Goal: Task Accomplishment & Management: Complete application form

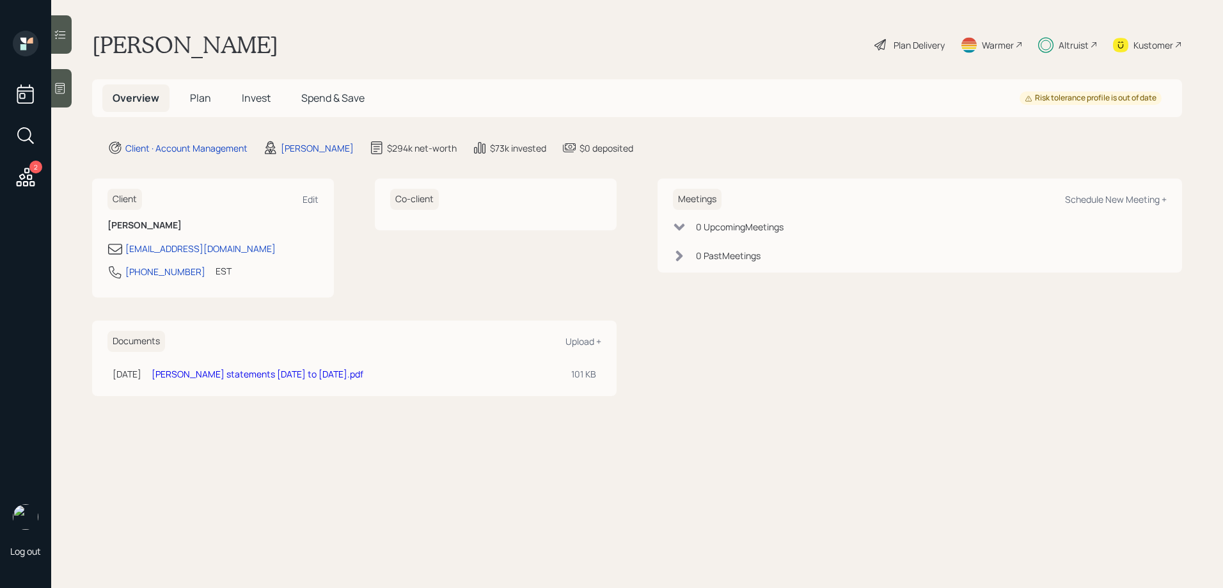
click at [256, 109] on h5 "Invest" at bounding box center [256, 98] width 49 height 28
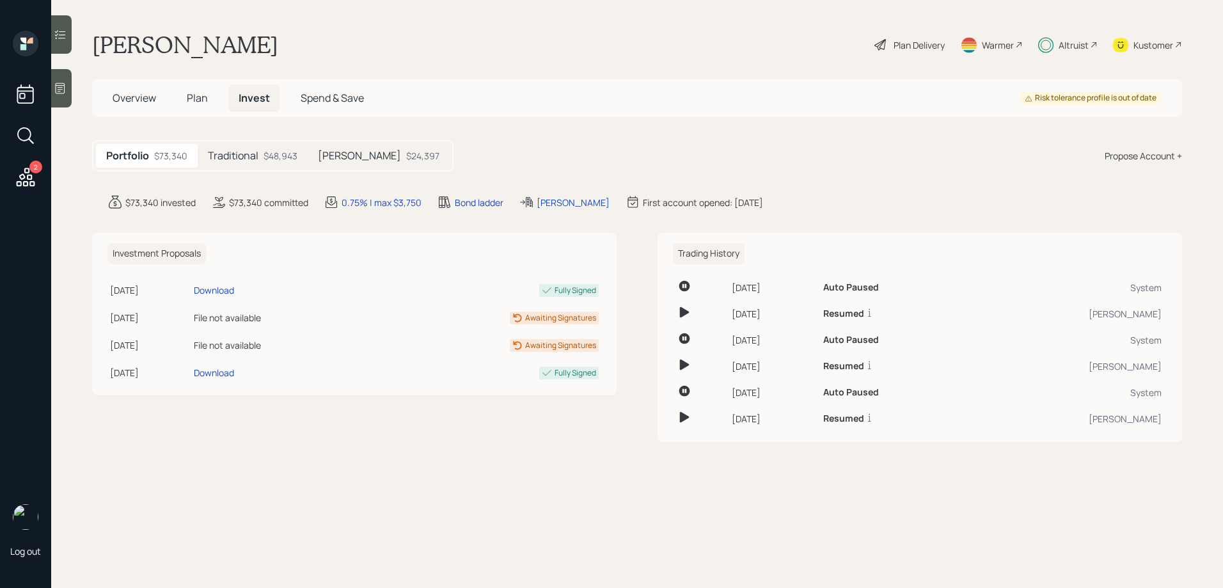
click at [235, 158] on h5 "Traditional" at bounding box center [233, 156] width 51 height 12
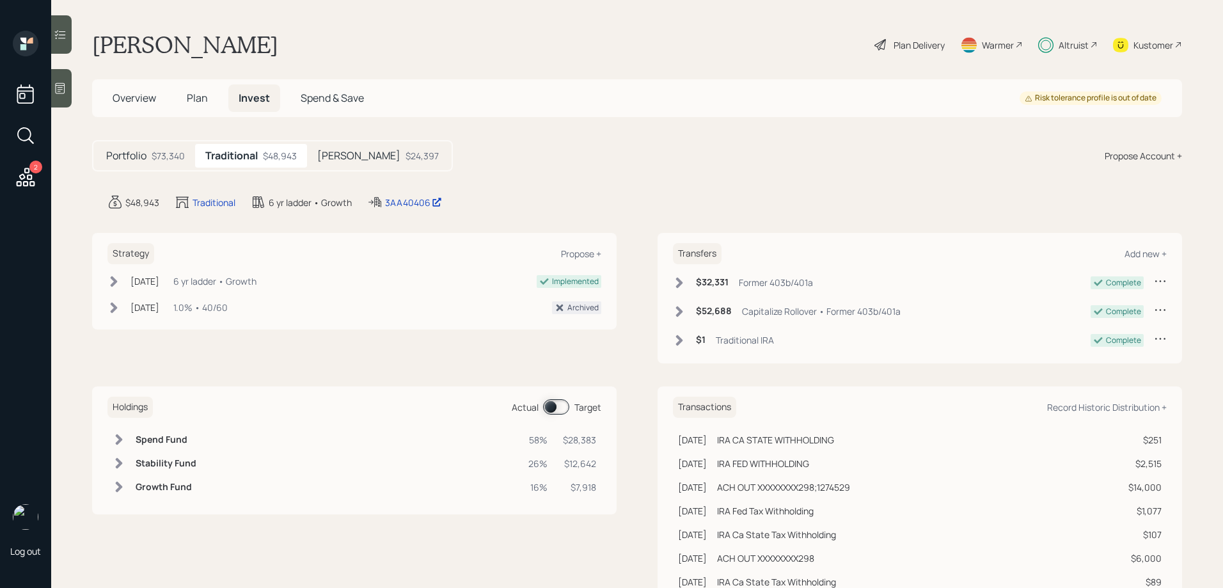
click at [562, 406] on span at bounding box center [556, 406] width 26 height 15
click at [351, 165] on div "[PERSON_NAME] $24,397" at bounding box center [378, 156] width 142 height 24
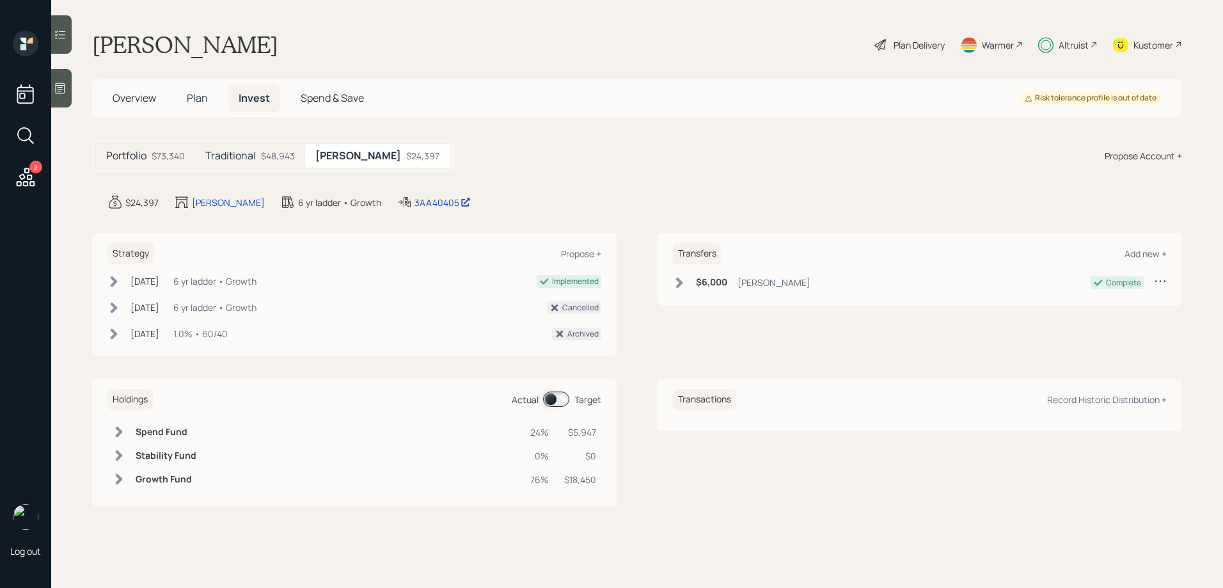
click at [557, 398] on span at bounding box center [556, 399] width 26 height 15
click at [192, 104] on span "Plan" at bounding box center [197, 98] width 21 height 14
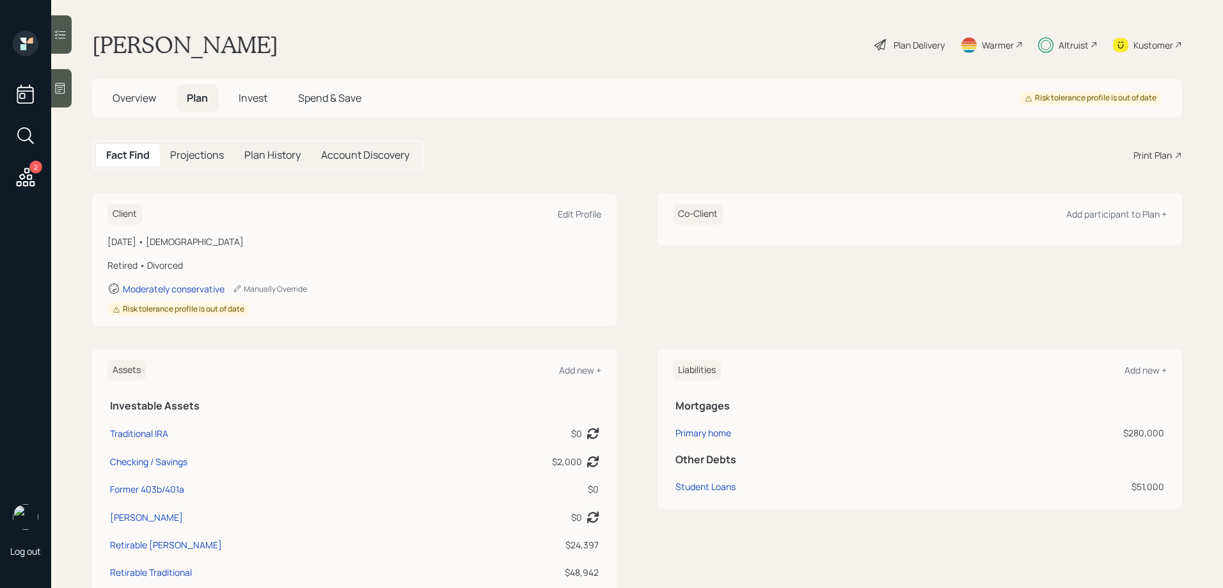
click at [924, 45] on div "Plan Delivery" at bounding box center [919, 44] width 51 height 13
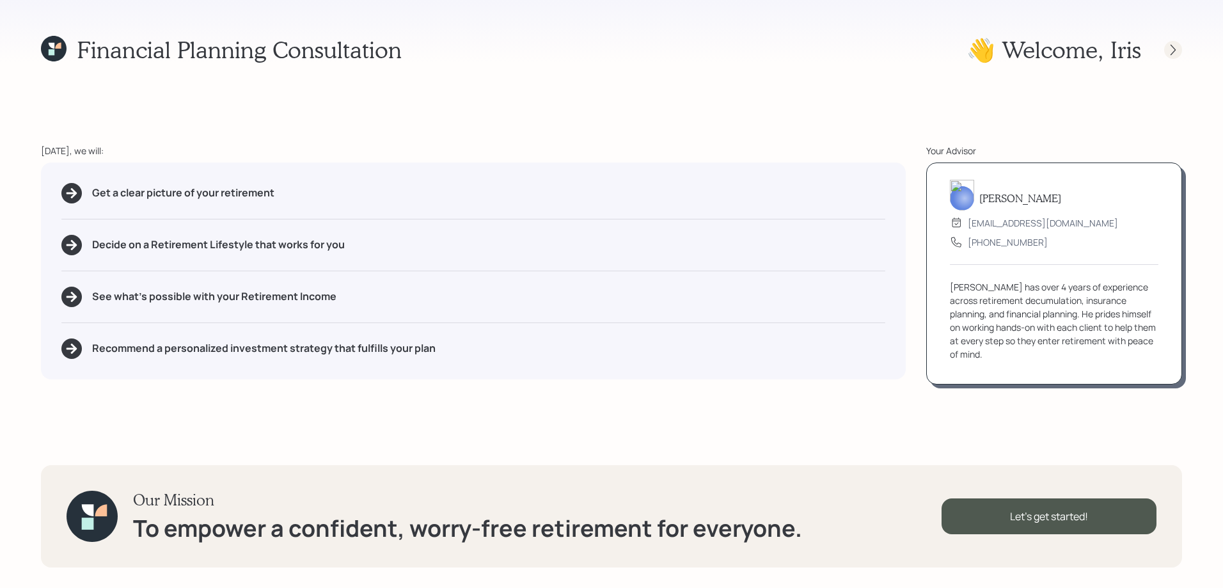
click at [1180, 53] on div at bounding box center [1173, 50] width 18 height 18
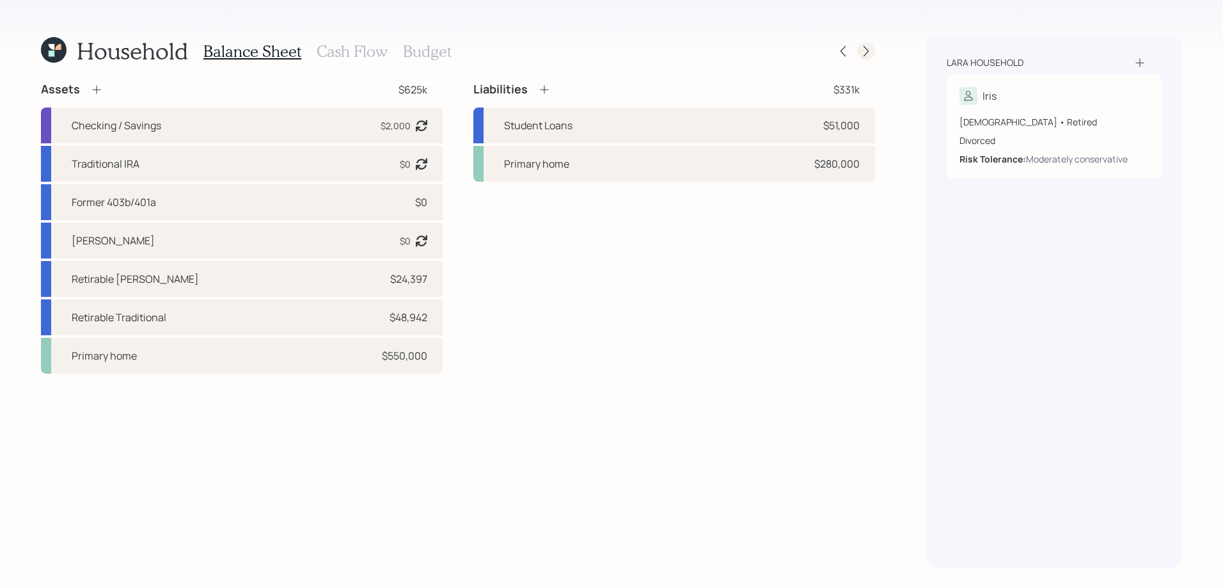
click at [871, 47] on icon at bounding box center [866, 51] width 13 height 13
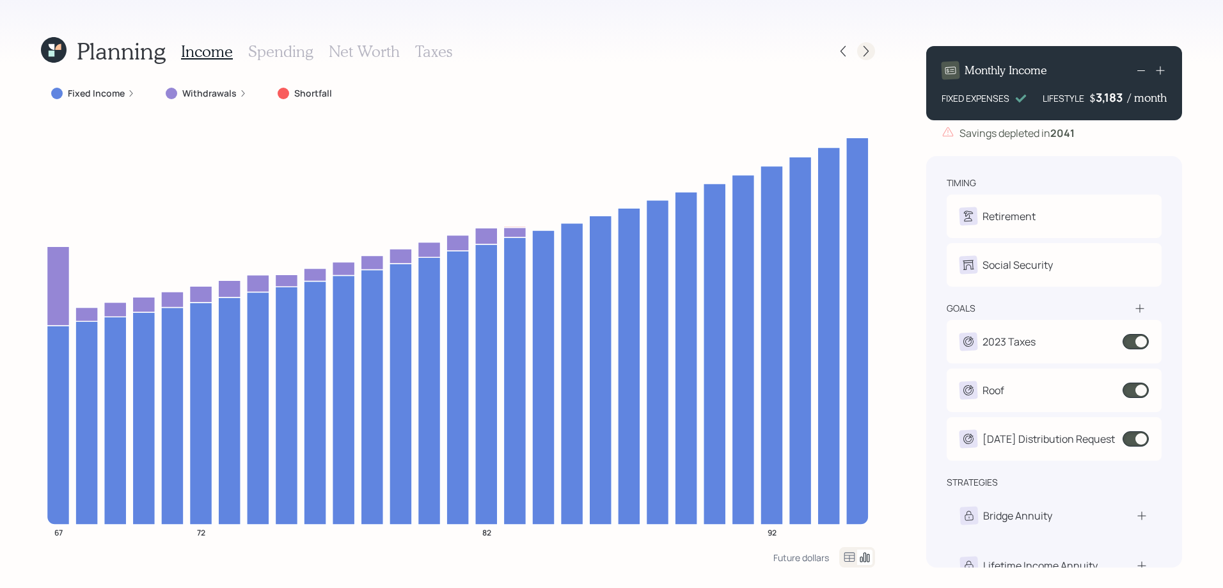
click at [862, 50] on icon at bounding box center [866, 51] width 13 height 13
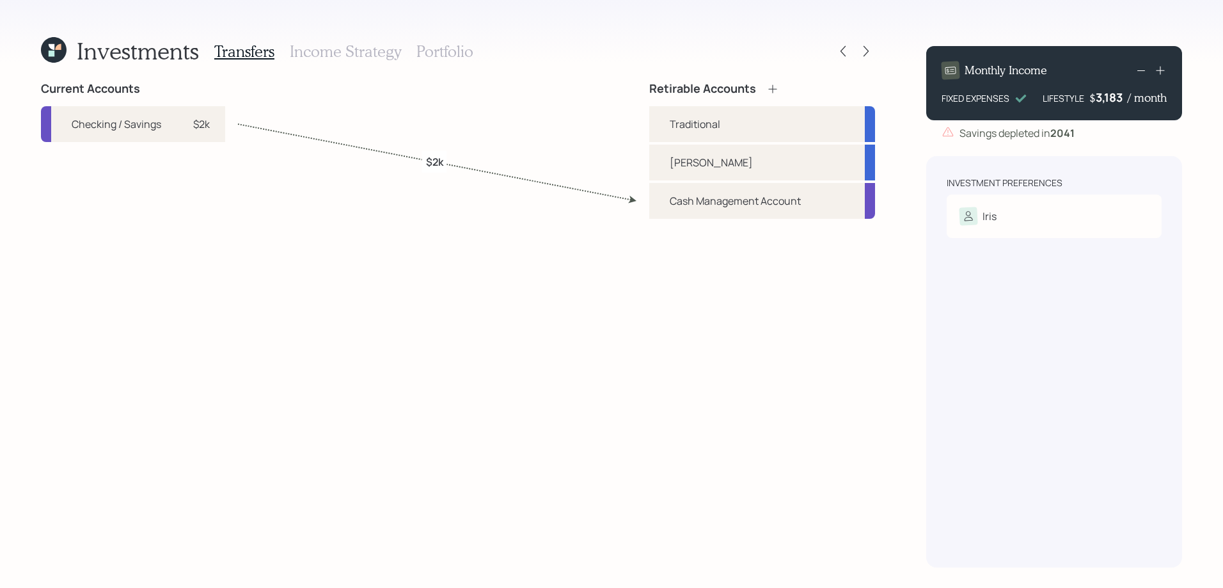
click at [862, 50] on icon at bounding box center [866, 51] width 13 height 13
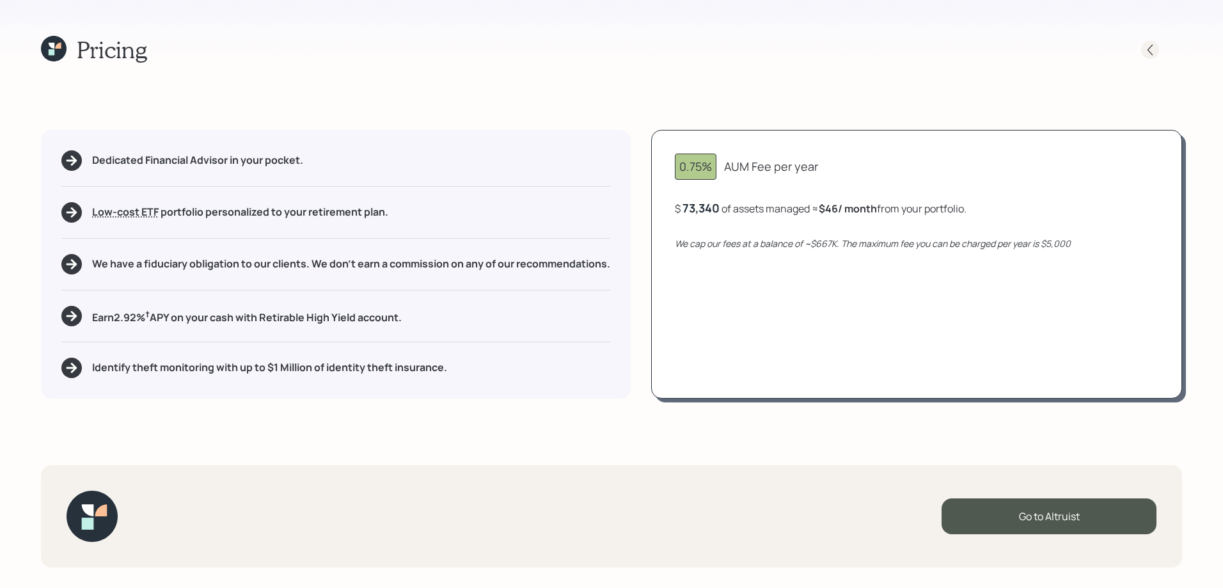
click at [1155, 52] on icon at bounding box center [1150, 50] width 13 height 13
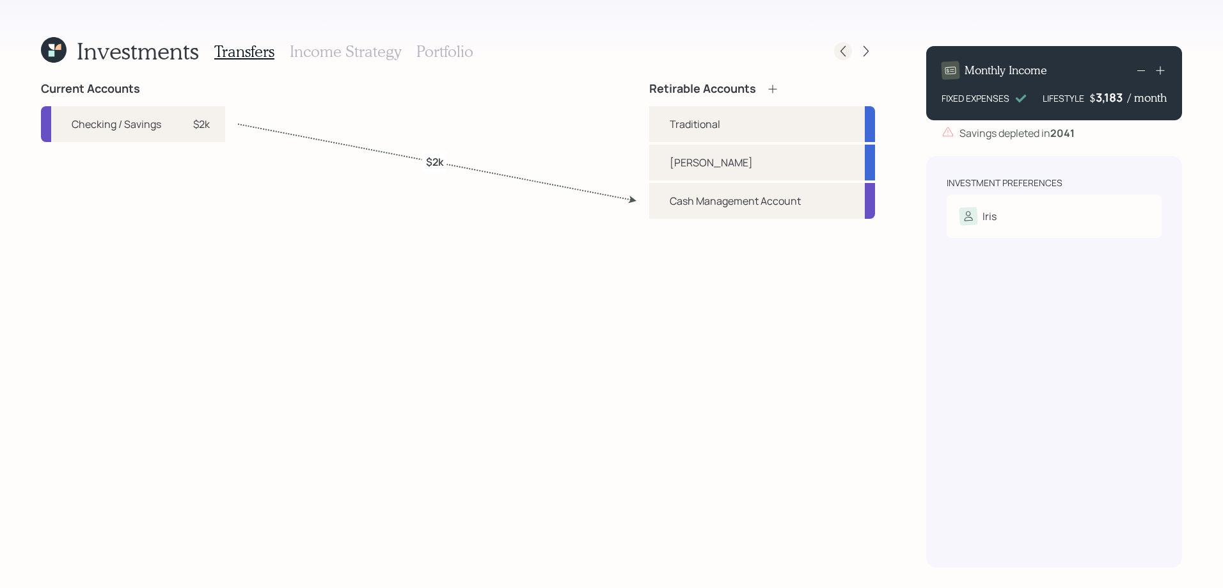
click at [841, 48] on icon at bounding box center [843, 51] width 13 height 13
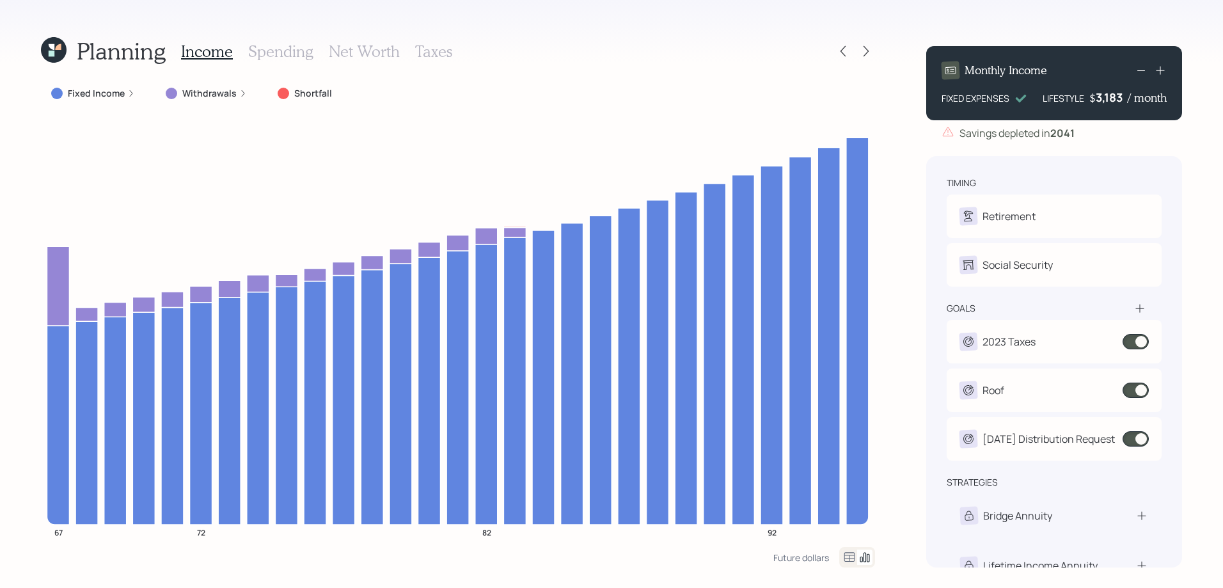
click at [267, 48] on h3 "Spending" at bounding box center [280, 51] width 65 height 19
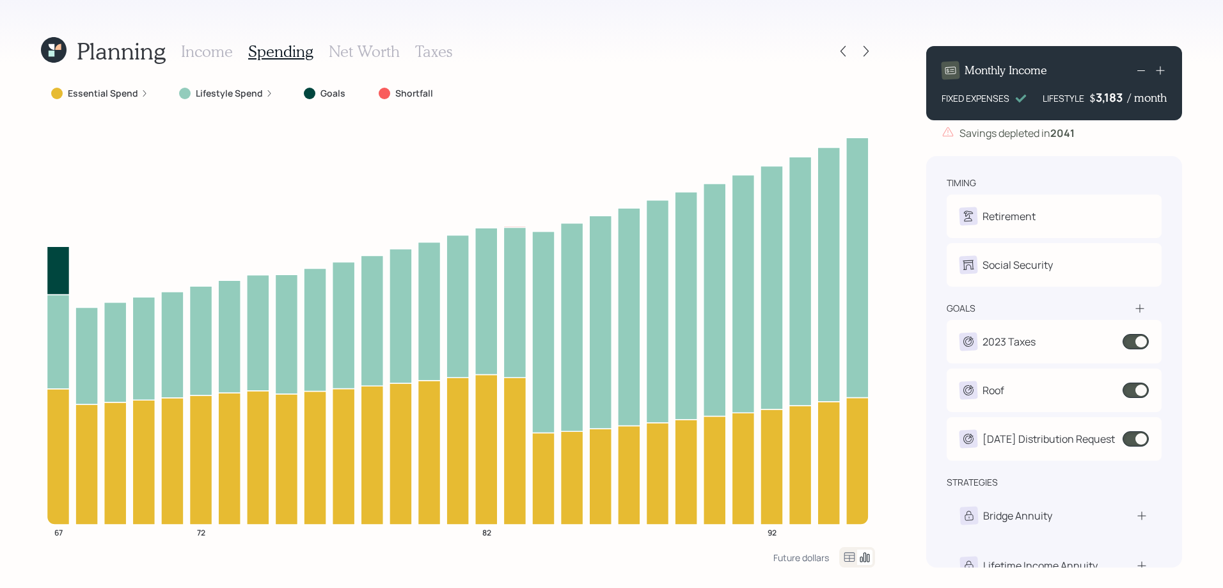
click at [344, 49] on h3 "Net Worth" at bounding box center [364, 51] width 71 height 19
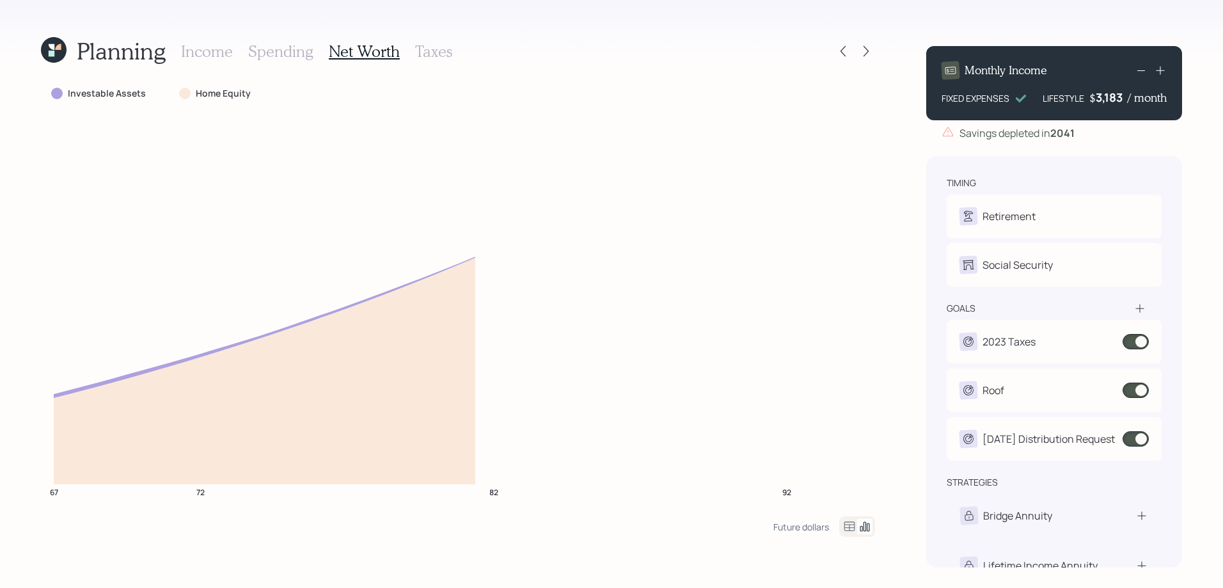
click at [445, 46] on h3 "Taxes" at bounding box center [433, 51] width 37 height 19
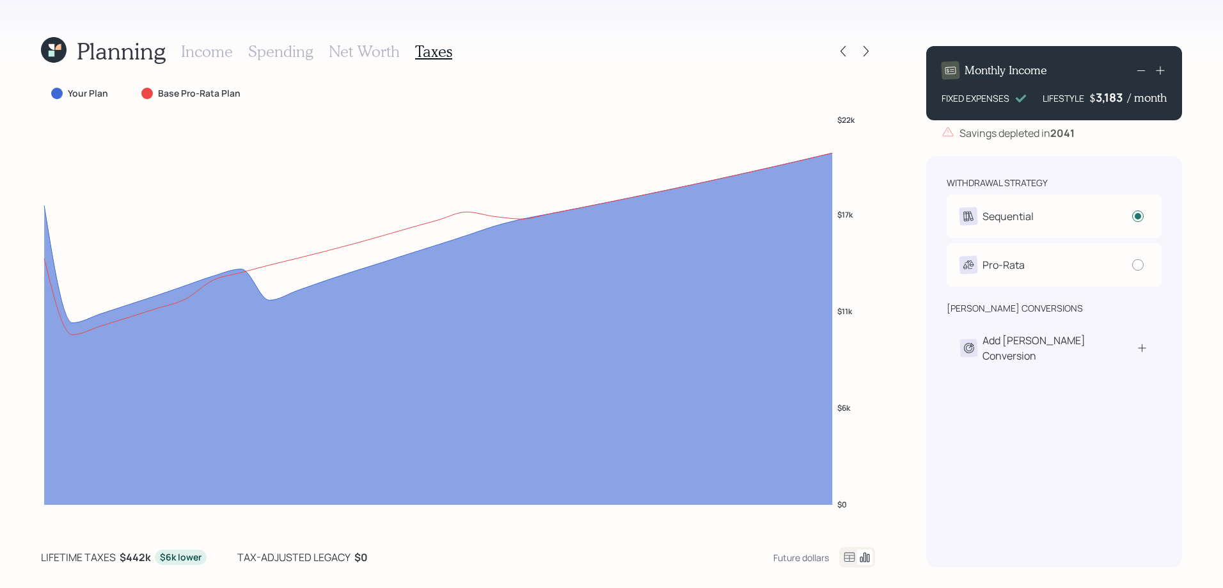
click at [850, 557] on icon at bounding box center [849, 557] width 15 height 15
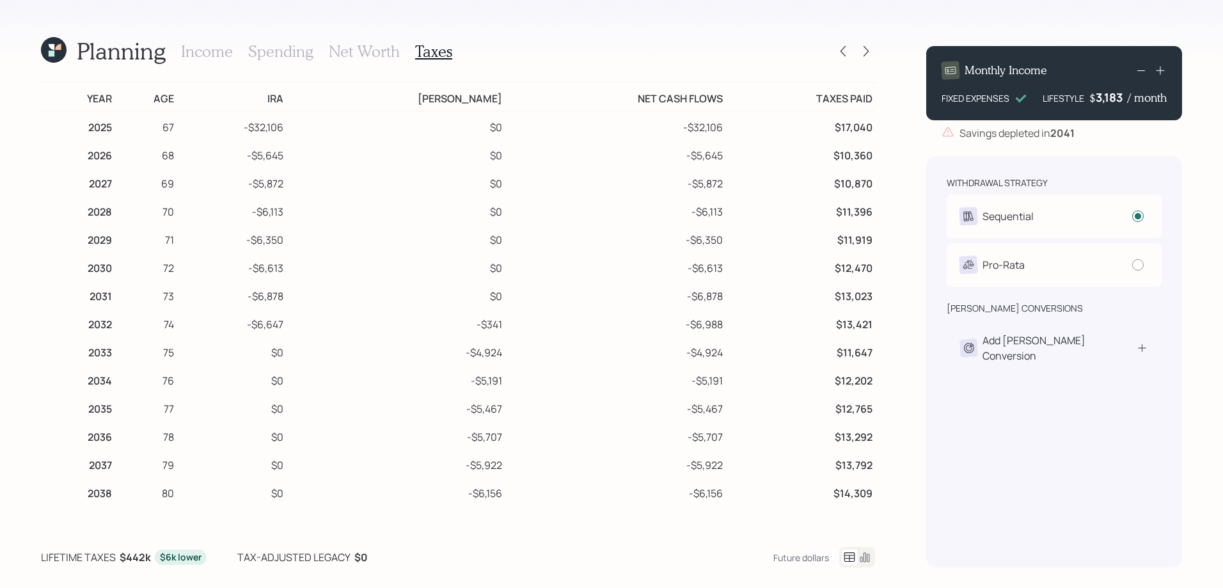
click at [62, 50] on icon at bounding box center [54, 50] width 26 height 26
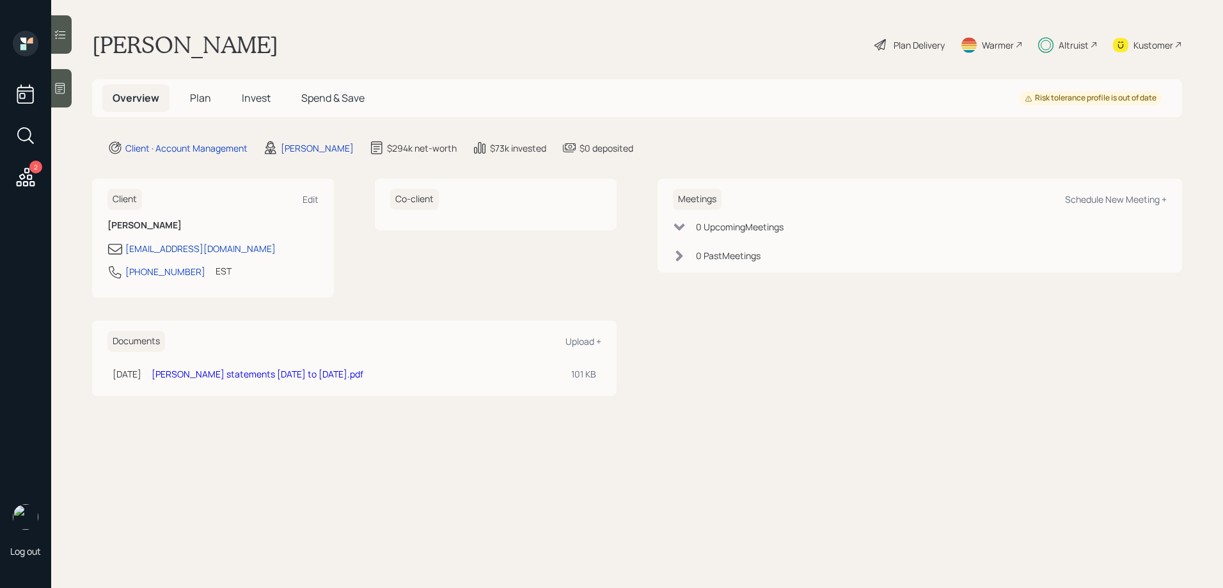
click at [196, 101] on span "Plan" at bounding box center [200, 98] width 21 height 14
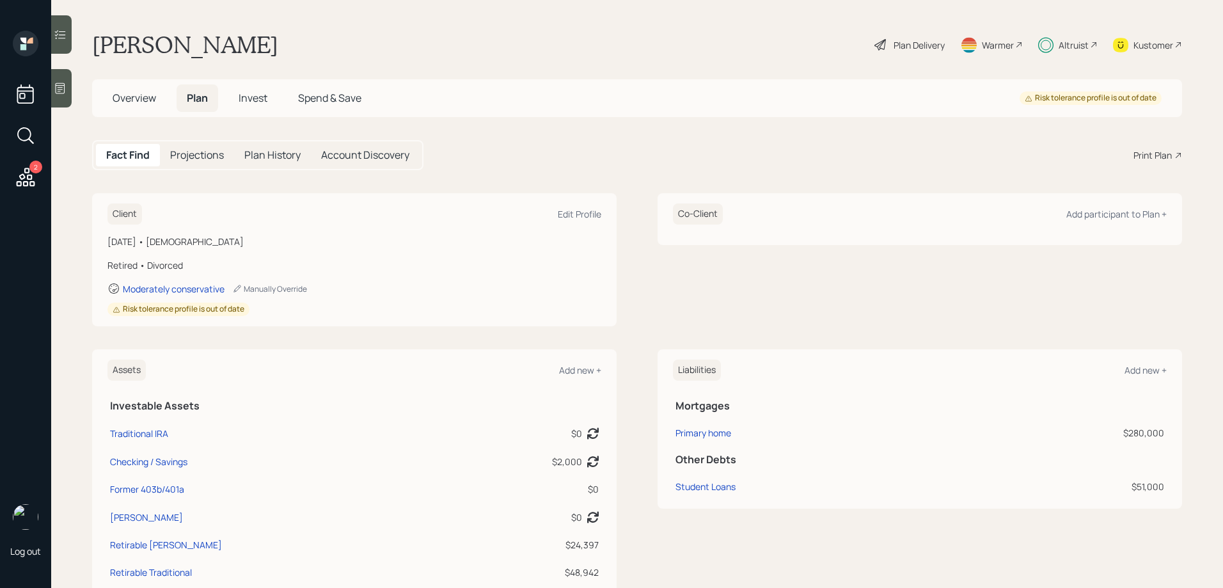
click at [252, 95] on span "Invest" at bounding box center [253, 98] width 29 height 14
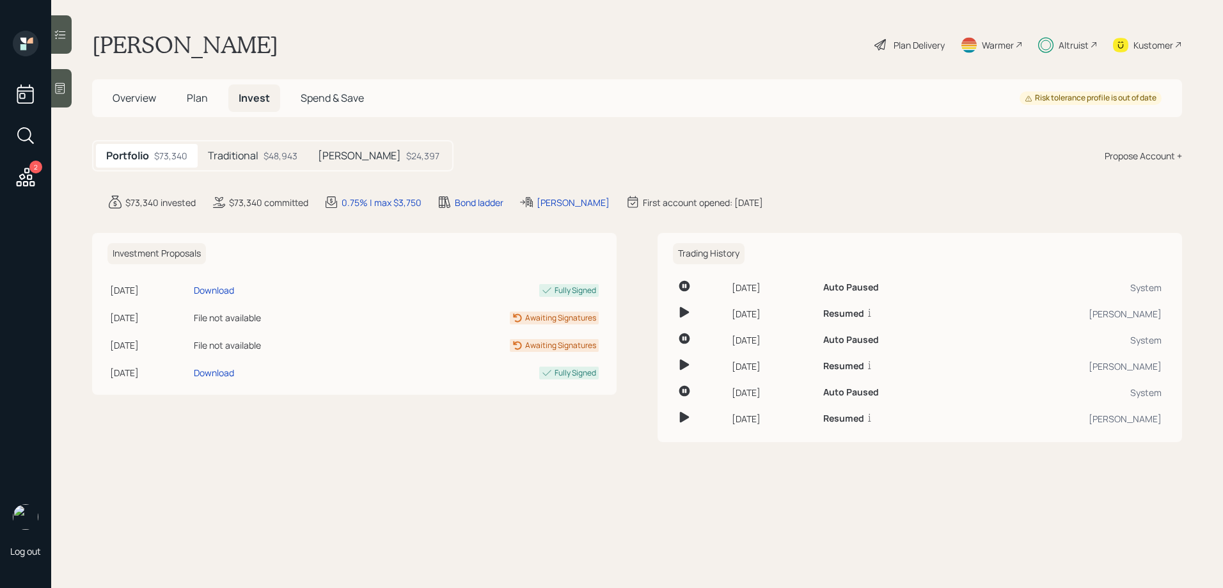
click at [275, 161] on div "$48,943" at bounding box center [281, 155] width 34 height 13
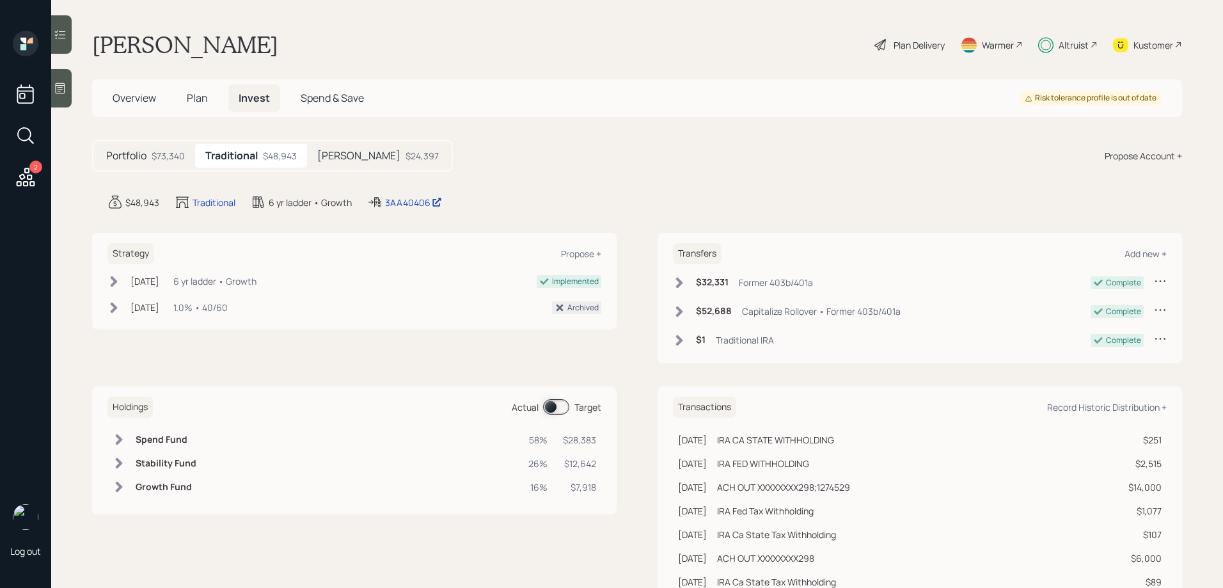
click at [560, 404] on span at bounding box center [556, 406] width 26 height 15
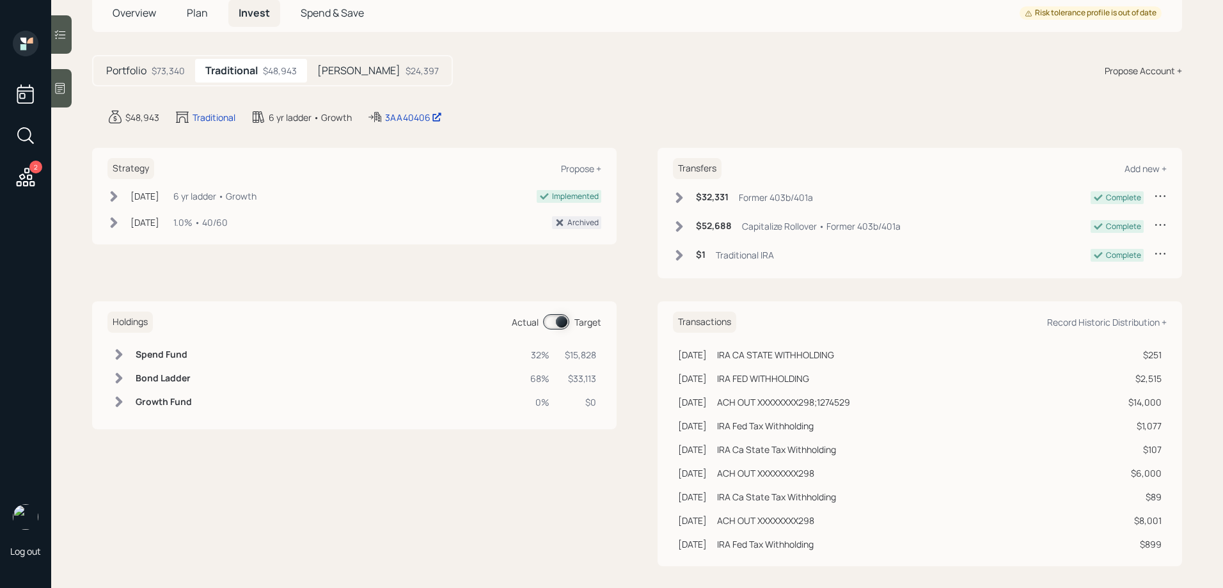
scroll to position [94, 0]
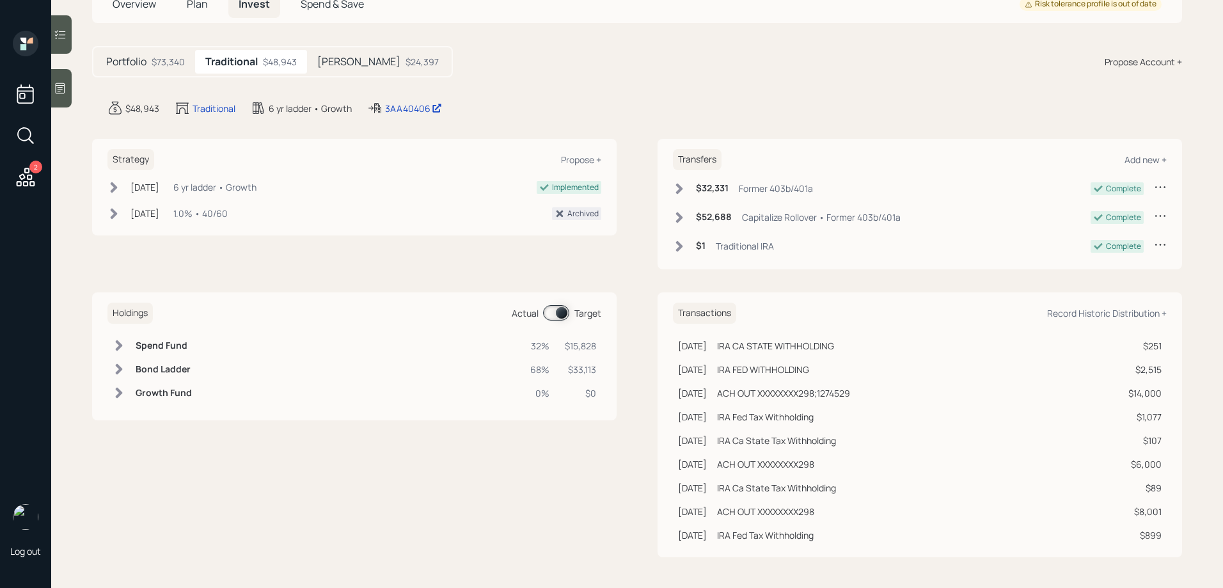
click at [142, 360] on td "Bond Ladder" at bounding box center [164, 370] width 67 height 24
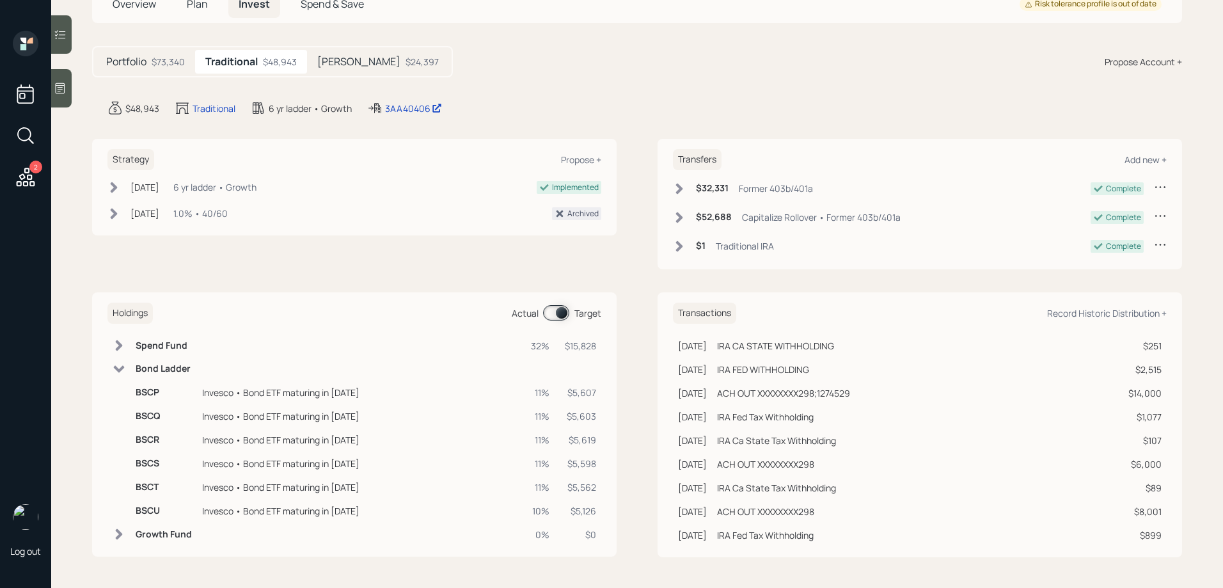
click at [144, 369] on h6 "Bond Ladder" at bounding box center [164, 368] width 56 height 11
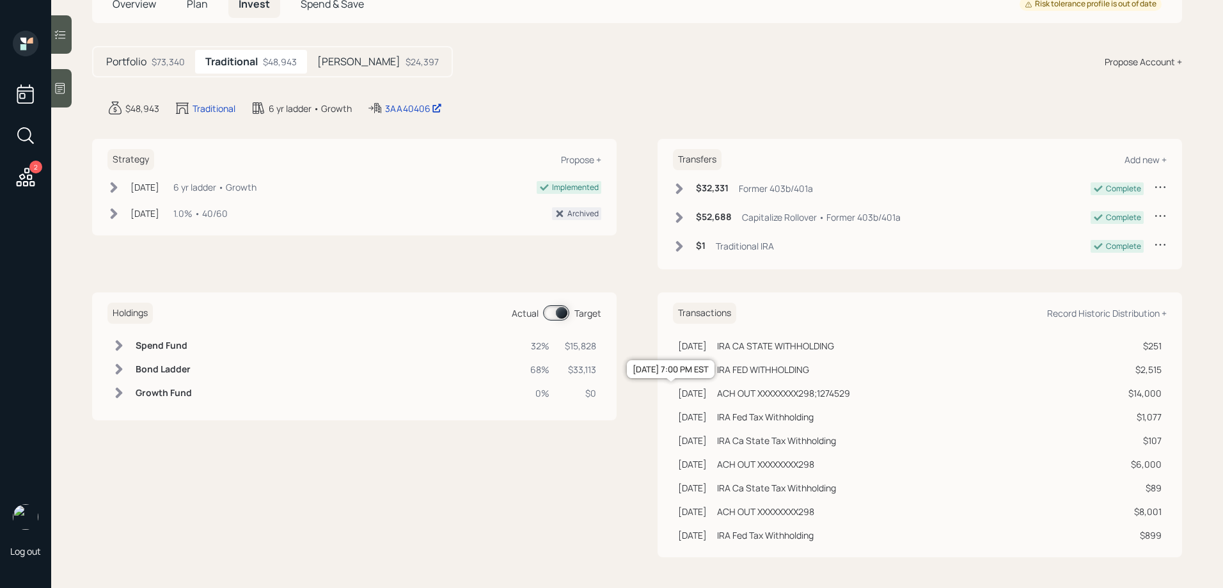
scroll to position [0, 0]
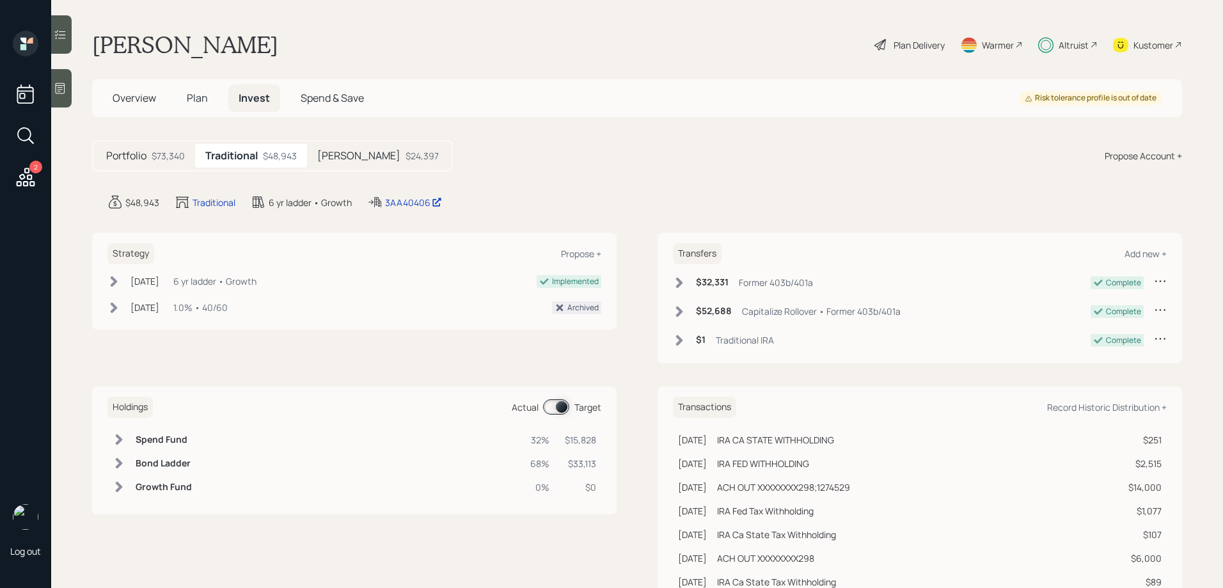
click at [894, 50] on div "Plan Delivery" at bounding box center [919, 44] width 51 height 13
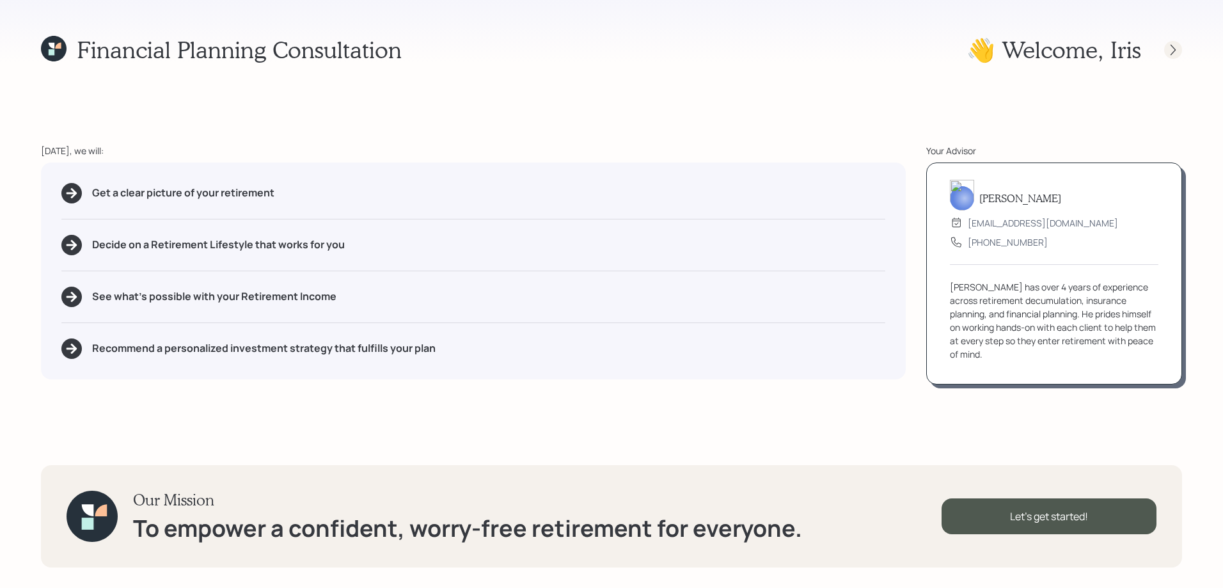
click at [1175, 52] on icon at bounding box center [1173, 50] width 13 height 13
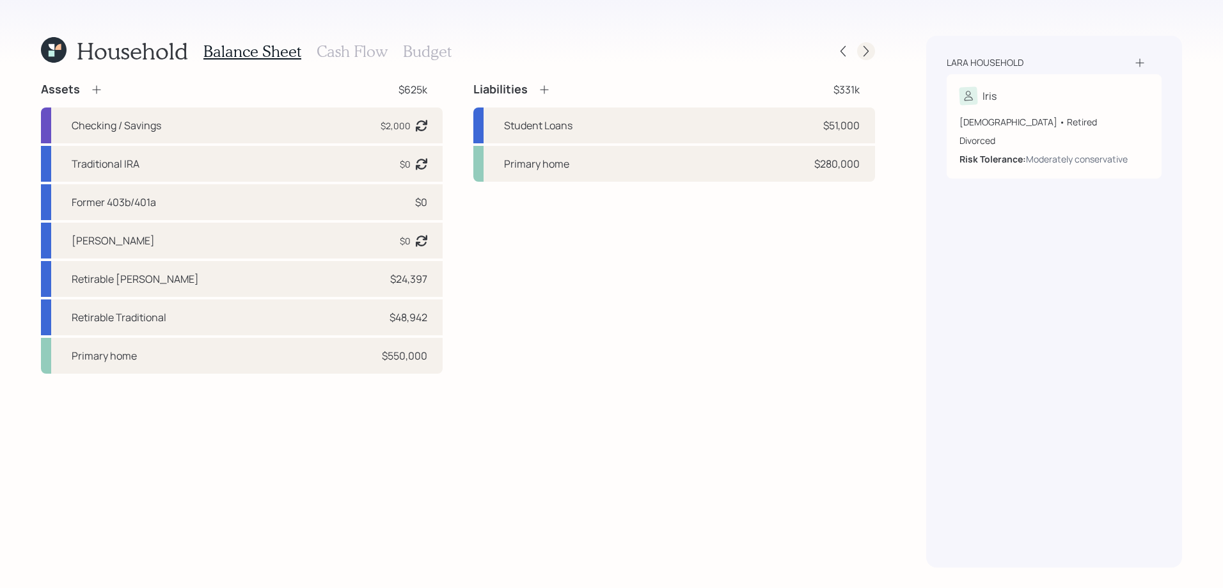
click at [866, 48] on icon at bounding box center [866, 51] width 13 height 13
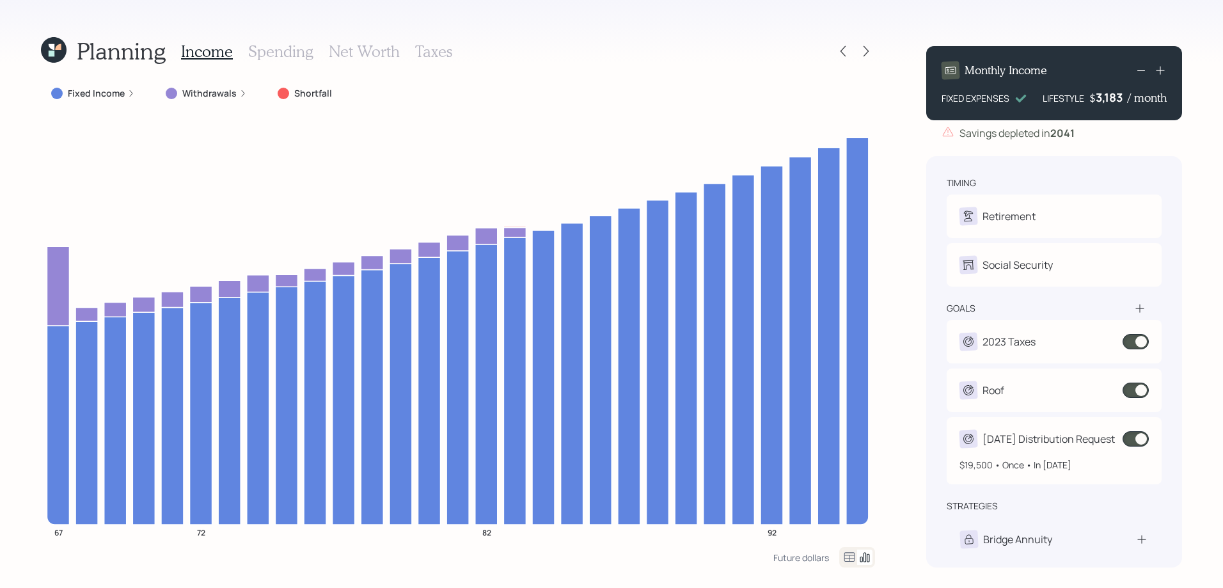
click at [1035, 447] on div "[DATE] Distribution Request" at bounding box center [1049, 438] width 132 height 15
select select "0"
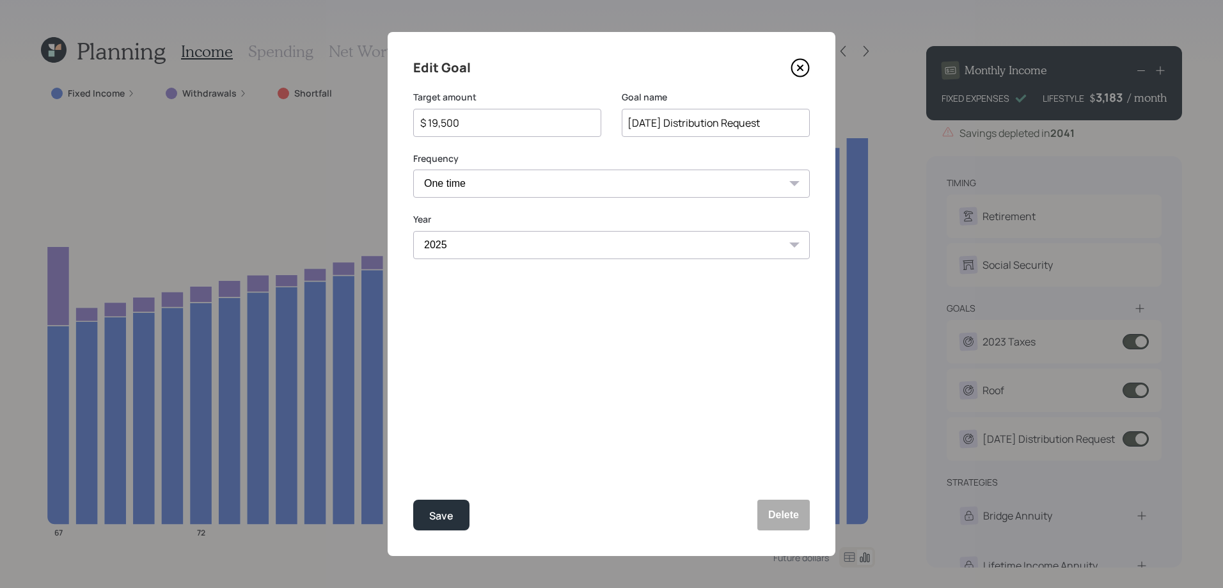
drag, startPoint x: 471, startPoint y: 125, endPoint x: 385, endPoint y: 124, distance: 86.4
click at [385, 124] on div "Edit Goal Target amount $ 19,500 Goal name [DATE] Distribution Request Frequenc…" at bounding box center [611, 294] width 1223 height 588
click at [413, 500] on button "Save" at bounding box center [441, 515] width 56 height 31
type input "$ 19,500"
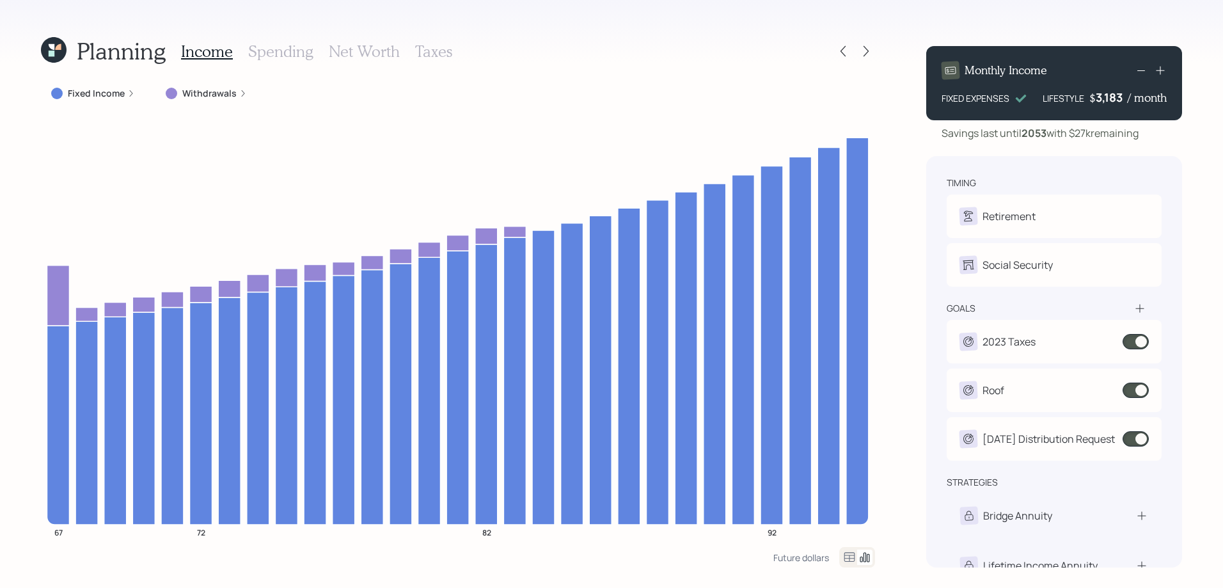
click at [48, 54] on icon at bounding box center [54, 50] width 32 height 32
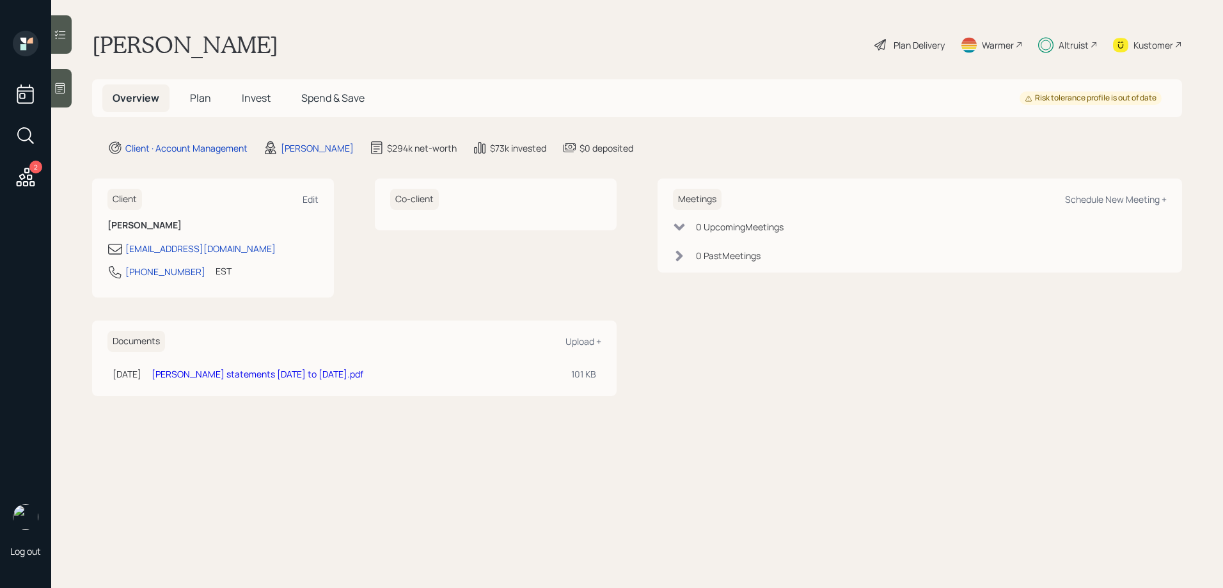
click at [245, 102] on span "Invest" at bounding box center [256, 98] width 29 height 14
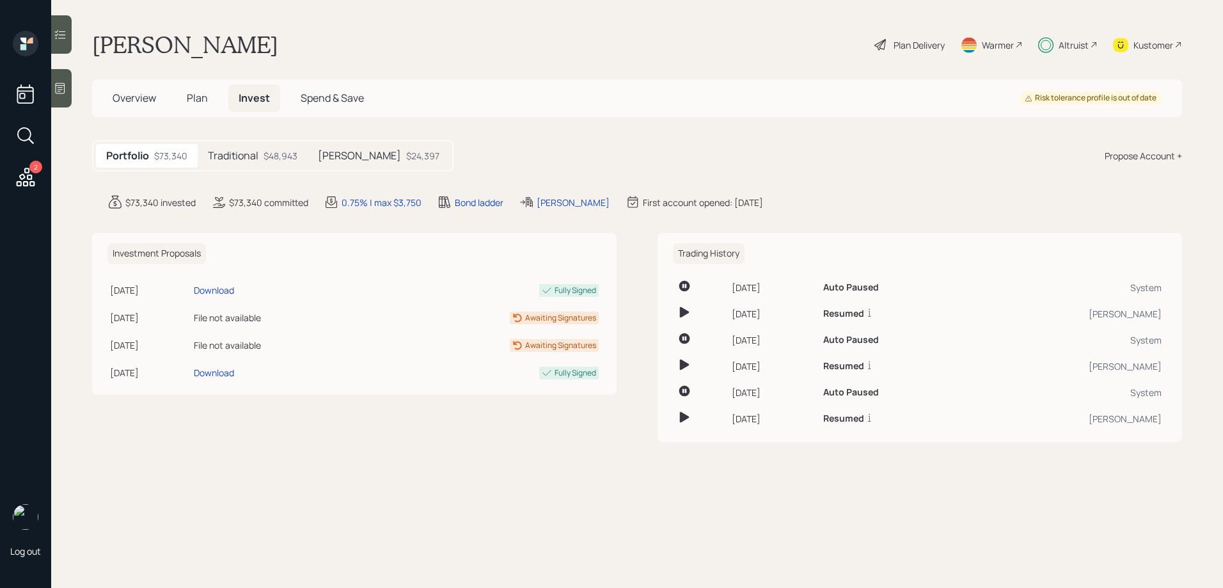
click at [241, 158] on h5 "Traditional" at bounding box center [233, 156] width 51 height 12
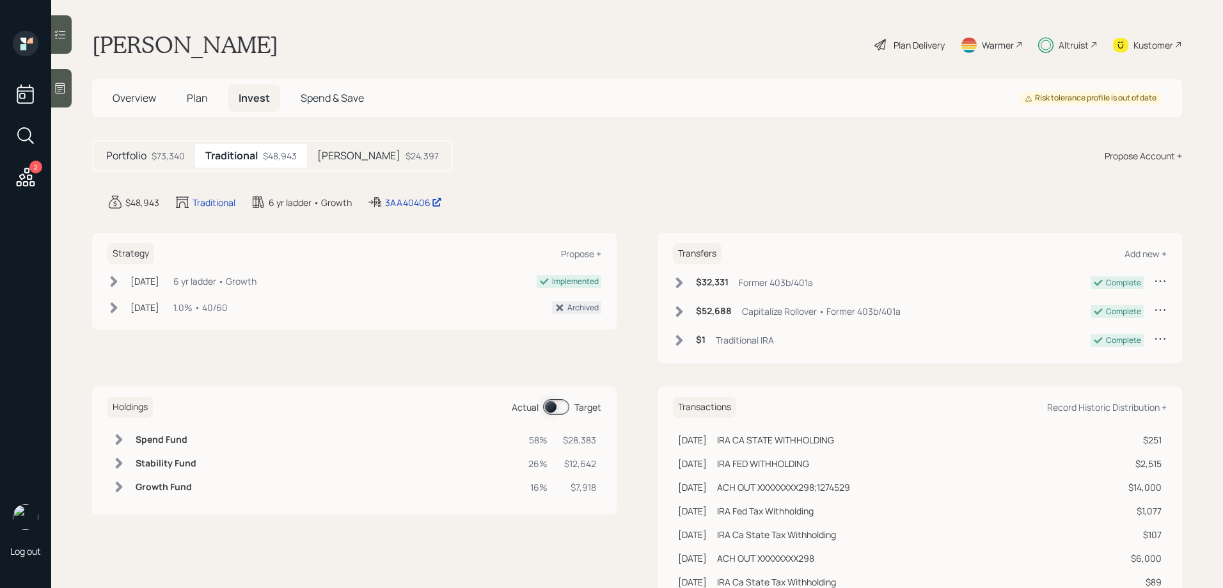
click at [557, 409] on span at bounding box center [556, 406] width 26 height 15
click at [557, 410] on span at bounding box center [556, 406] width 26 height 15
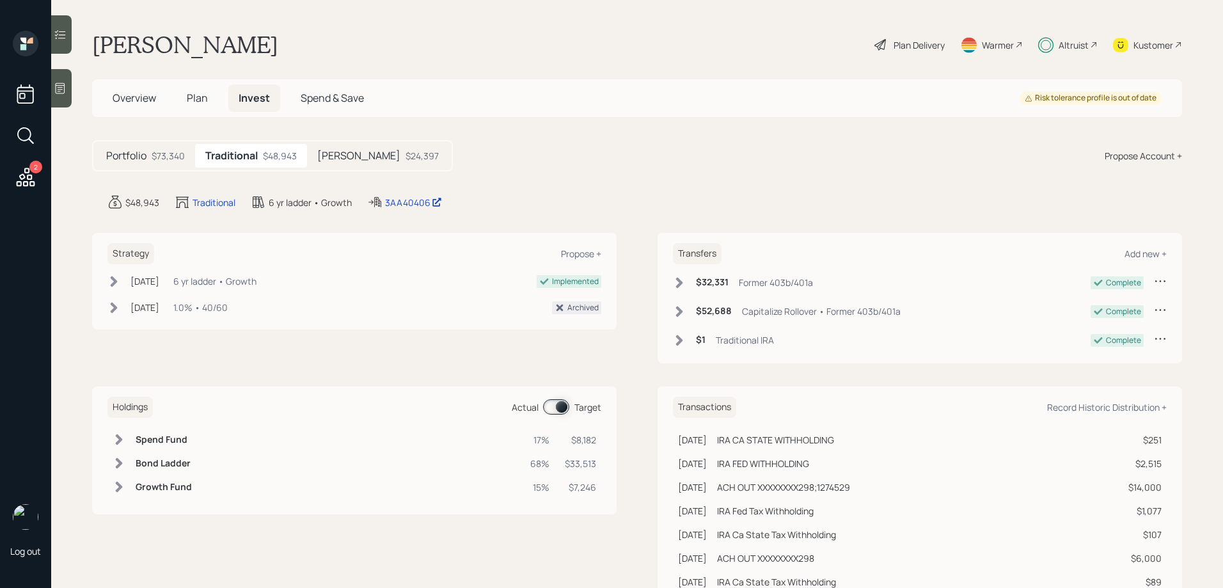
click at [557, 410] on span at bounding box center [556, 406] width 26 height 15
click at [558, 404] on span at bounding box center [556, 406] width 26 height 15
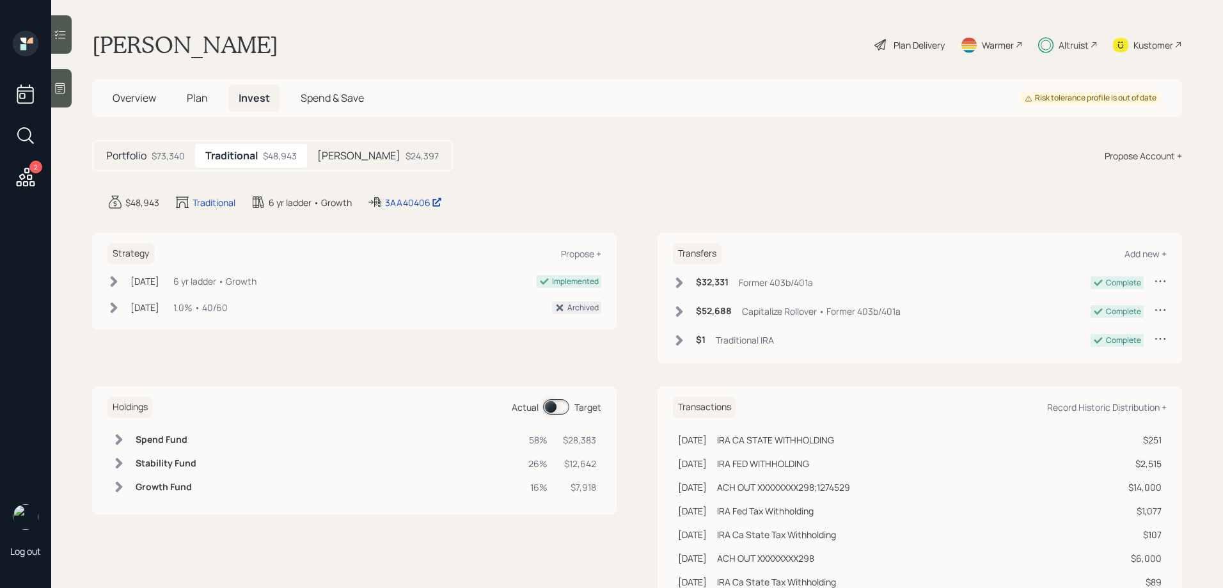
click at [558, 404] on span at bounding box center [556, 406] width 26 height 15
click at [554, 404] on span at bounding box center [556, 406] width 26 height 15
click at [193, 97] on span "Plan" at bounding box center [197, 98] width 21 height 14
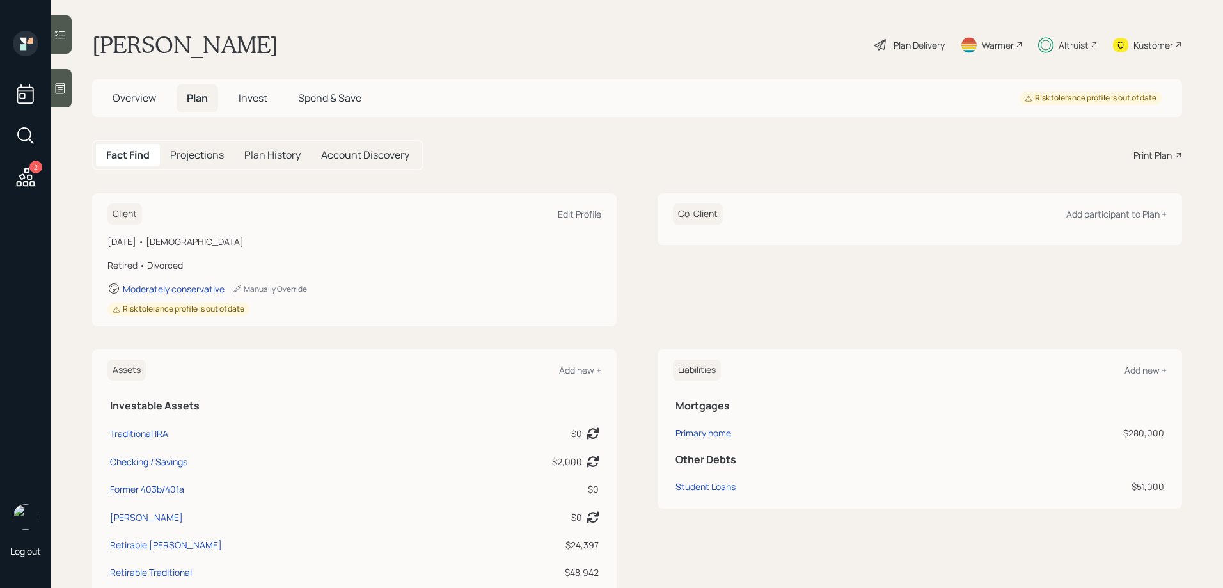
click at [255, 156] on h5 "Plan History" at bounding box center [272, 155] width 56 height 12
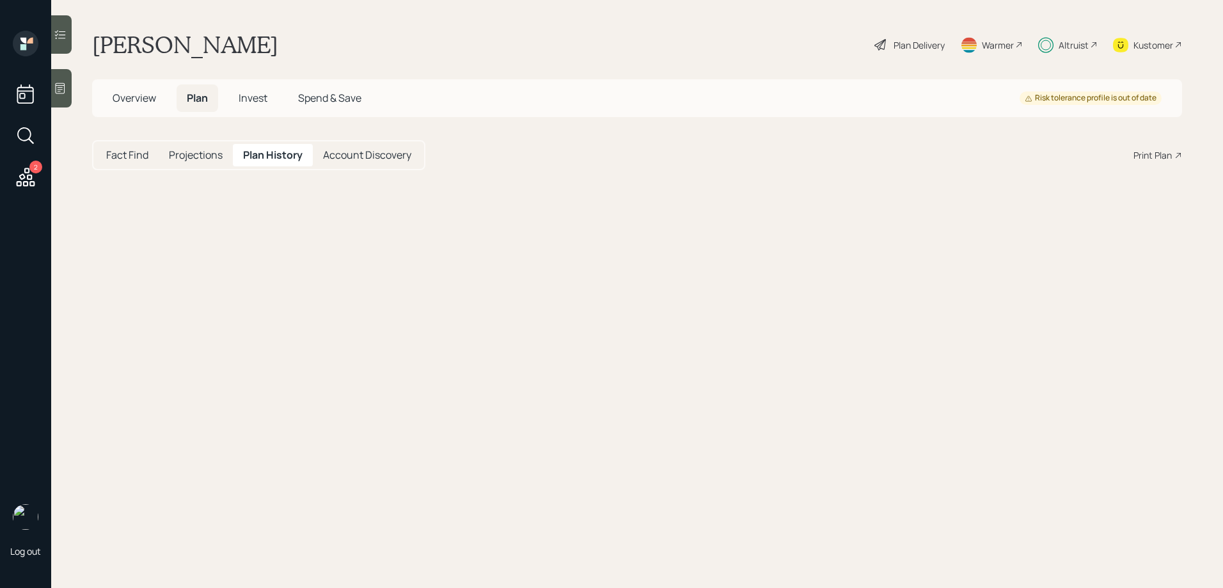
click at [215, 155] on h5 "Projections" at bounding box center [196, 155] width 54 height 12
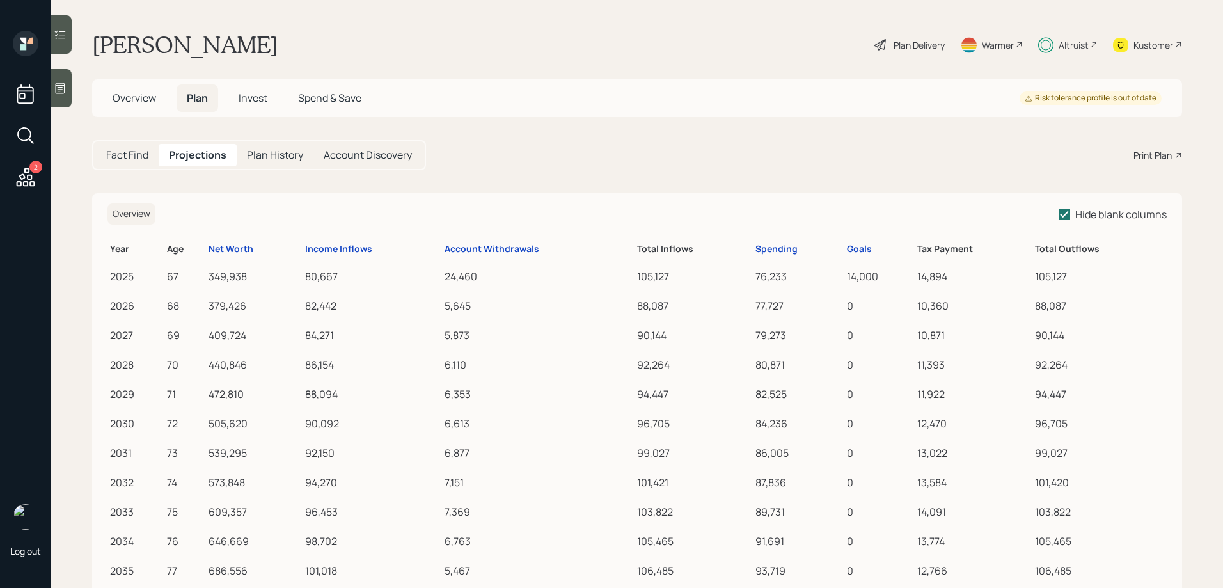
click at [265, 157] on h5 "Plan History" at bounding box center [275, 155] width 56 height 12
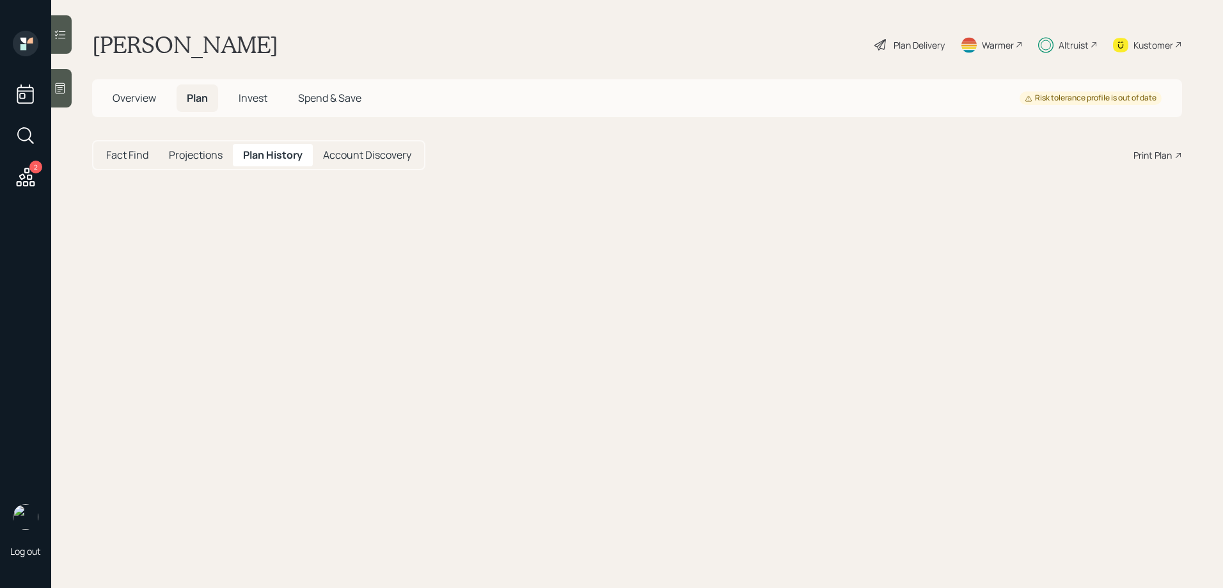
select select "d672d58f-8509-4ebc-9091-b44209275ecd"
select select "f1b605ba-e7ec-4d56-82e5-950bf73c2361"
select select "2384f165-d9c6-4db3-a41e-d8b920465b1a"
select select "3b704e77-ed4f-47c6-a72c-ecd5a27e526f"
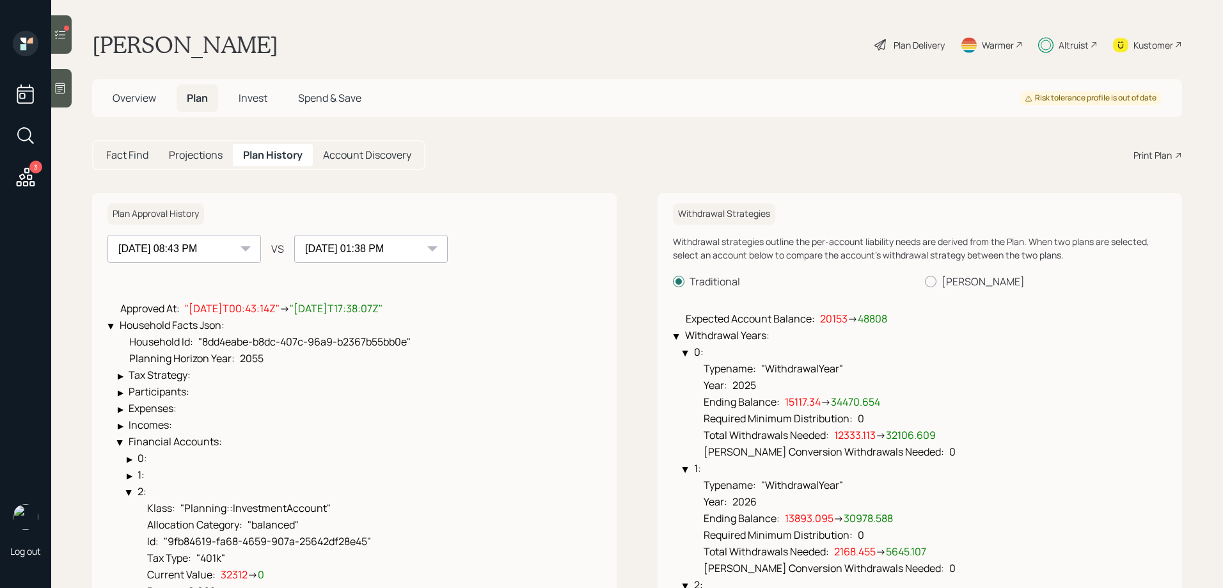
click at [132, 149] on h5 "Fact Find" at bounding box center [127, 155] width 42 height 12
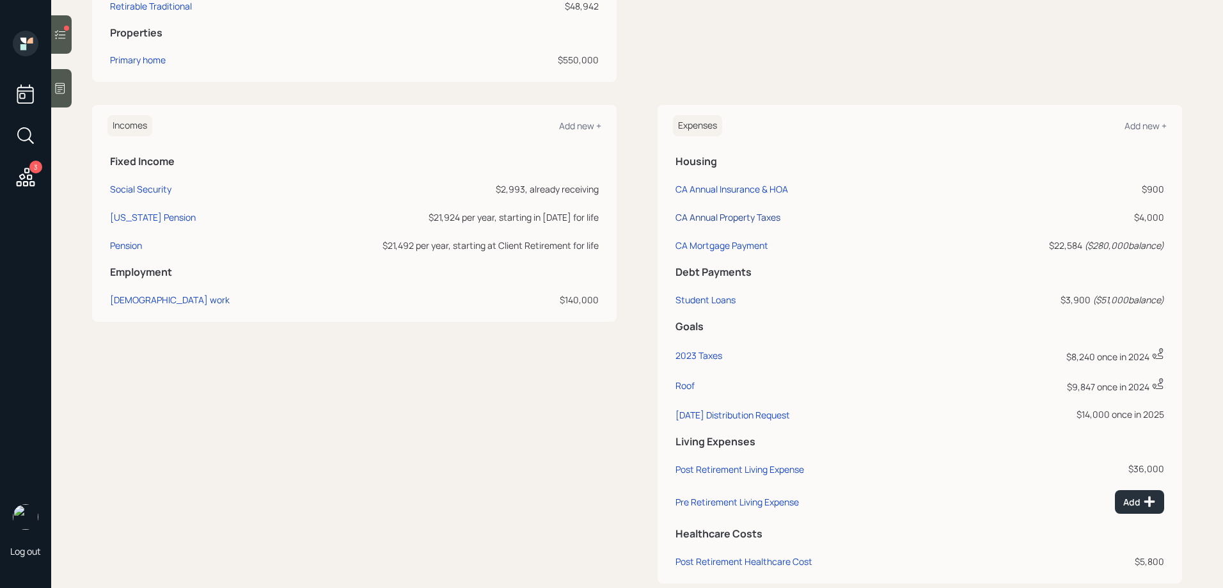
scroll to position [573, 0]
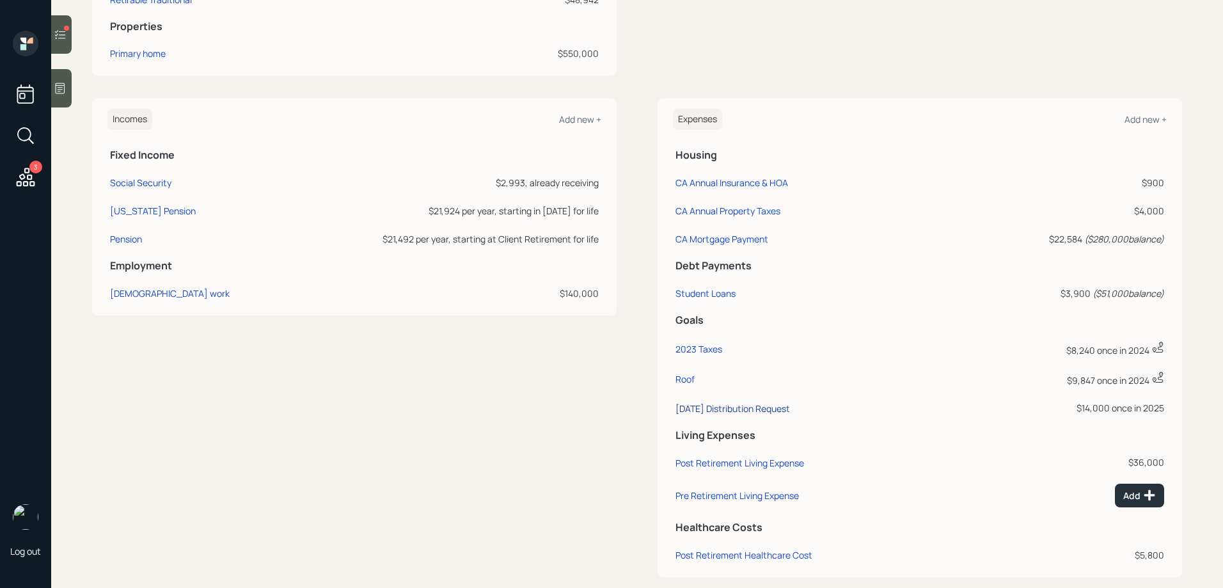
click at [715, 405] on div "[DATE] Distribution Request" at bounding box center [733, 408] width 115 height 12
select select "0"
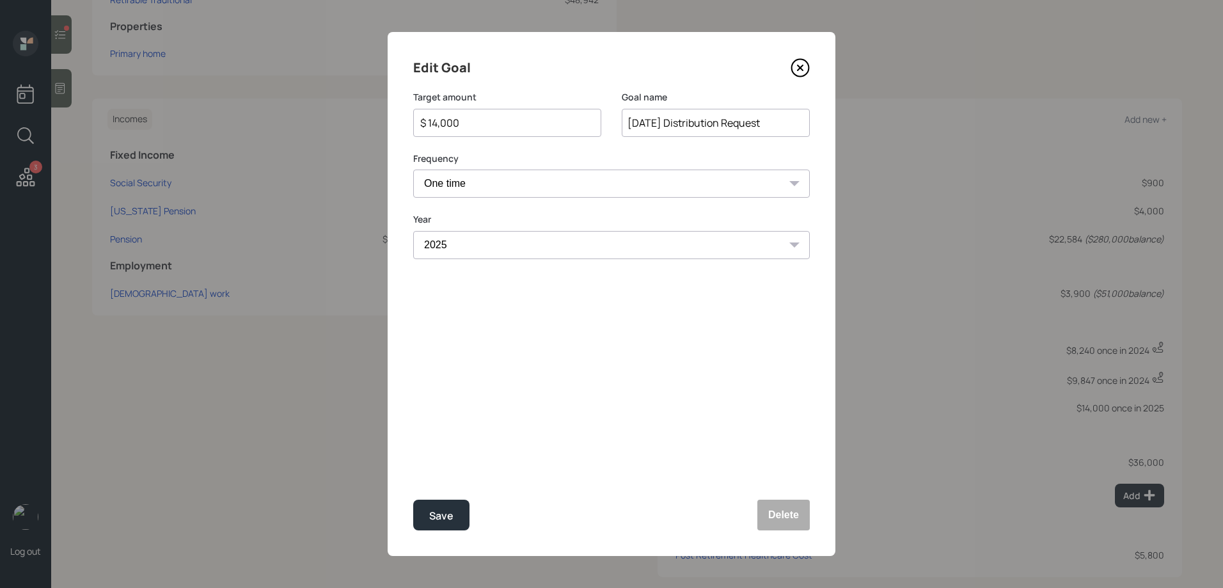
drag, startPoint x: 482, startPoint y: 123, endPoint x: 391, endPoint y: 124, distance: 91.5
click at [390, 123] on div "Edit Goal Target amount $ 14,000 Goal name [DATE] Distribution Request Frequenc…" at bounding box center [612, 294] width 448 height 524
click at [413, 500] on button "Save" at bounding box center [441, 515] width 56 height 31
type input "$ 14,000"
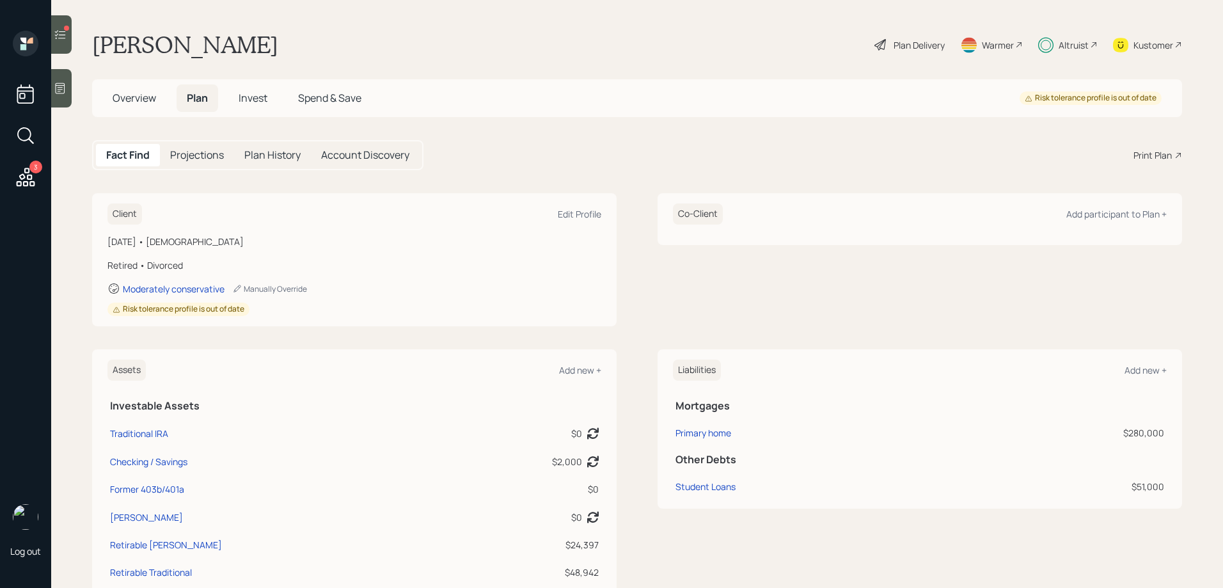
click at [262, 91] on h5 "Invest" at bounding box center [252, 98] width 49 height 28
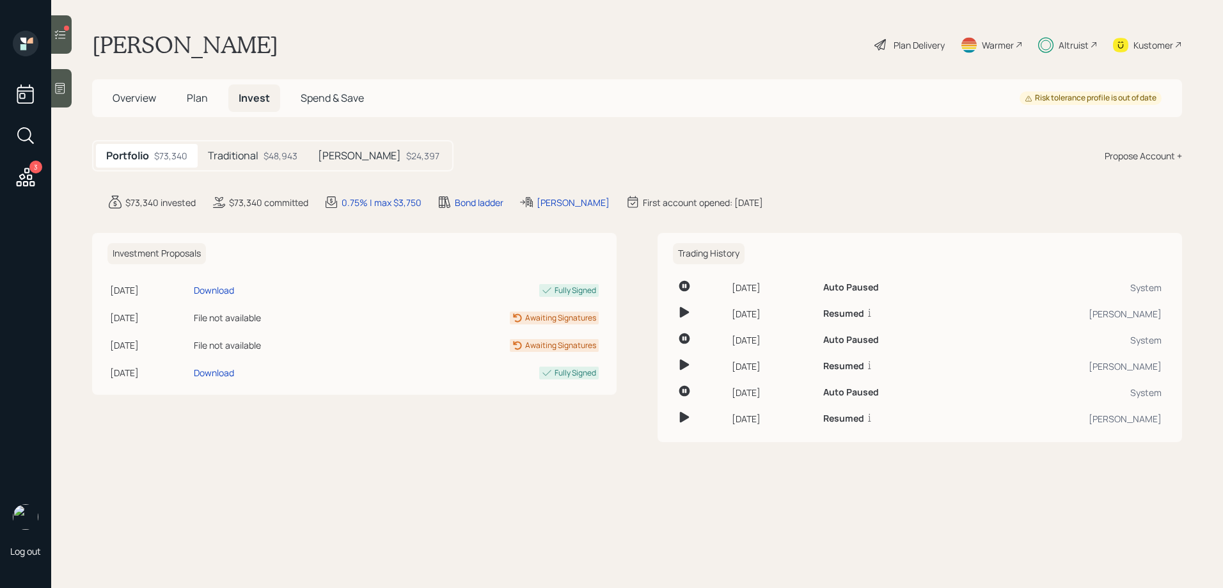
click at [268, 151] on div "$48,943" at bounding box center [281, 155] width 34 height 13
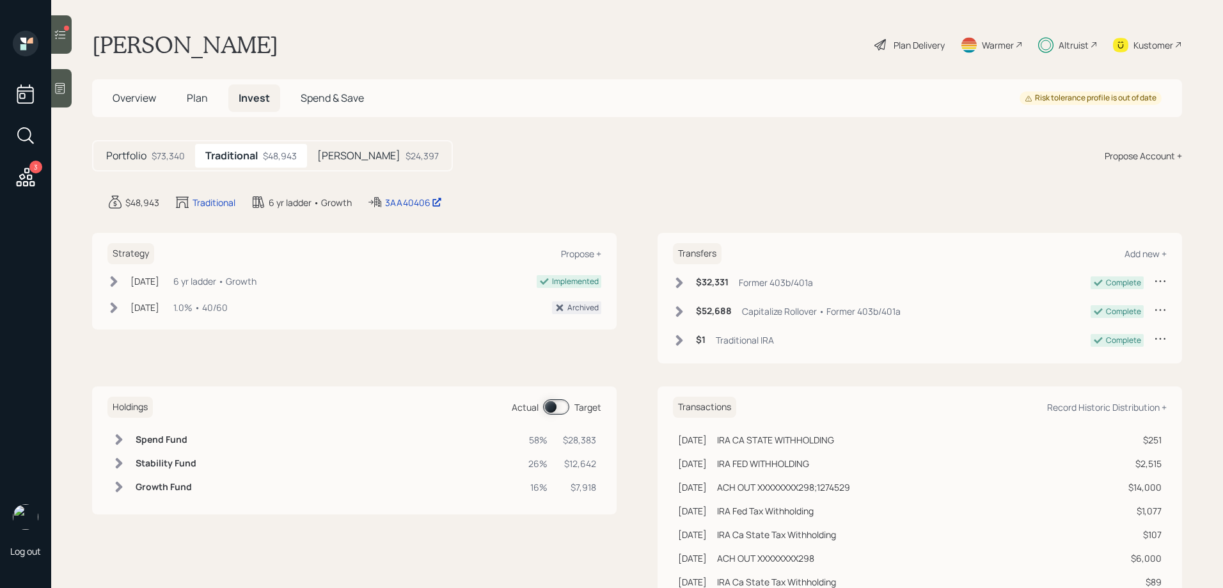
click at [562, 402] on span at bounding box center [556, 406] width 26 height 15
click at [551, 406] on span at bounding box center [556, 406] width 26 height 15
click at [552, 406] on span at bounding box center [556, 406] width 26 height 15
click at [333, 143] on div "Portfolio $73,340 Traditional $48,943 [PERSON_NAME] $24,397" at bounding box center [272, 155] width 361 height 31
click at [559, 411] on span at bounding box center [556, 406] width 26 height 15
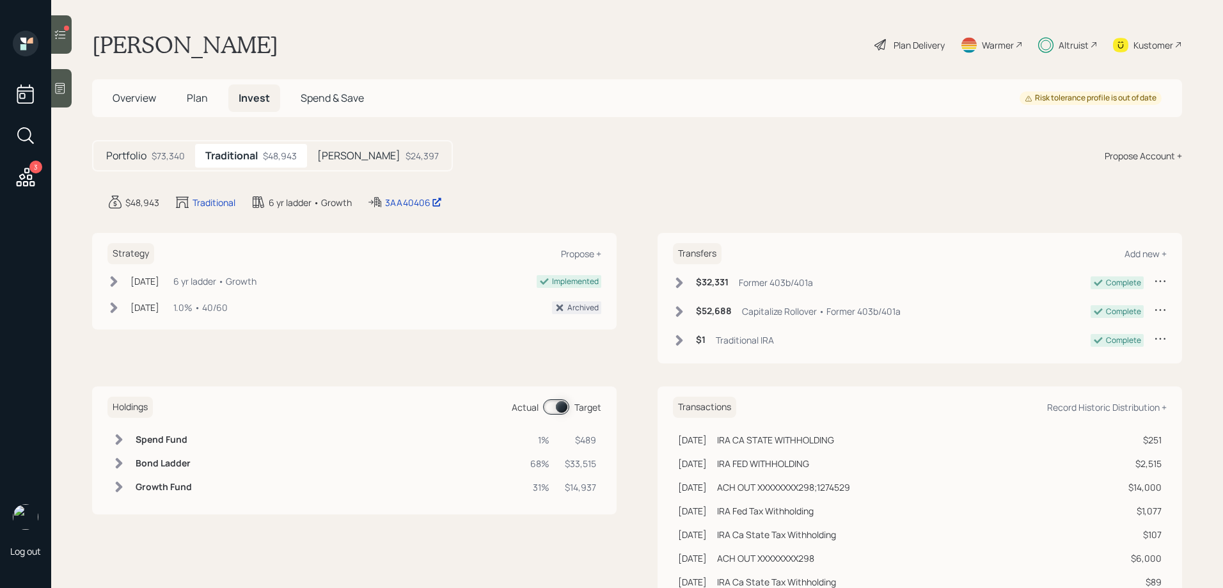
click at [406, 159] on div "$24,397" at bounding box center [422, 155] width 33 height 13
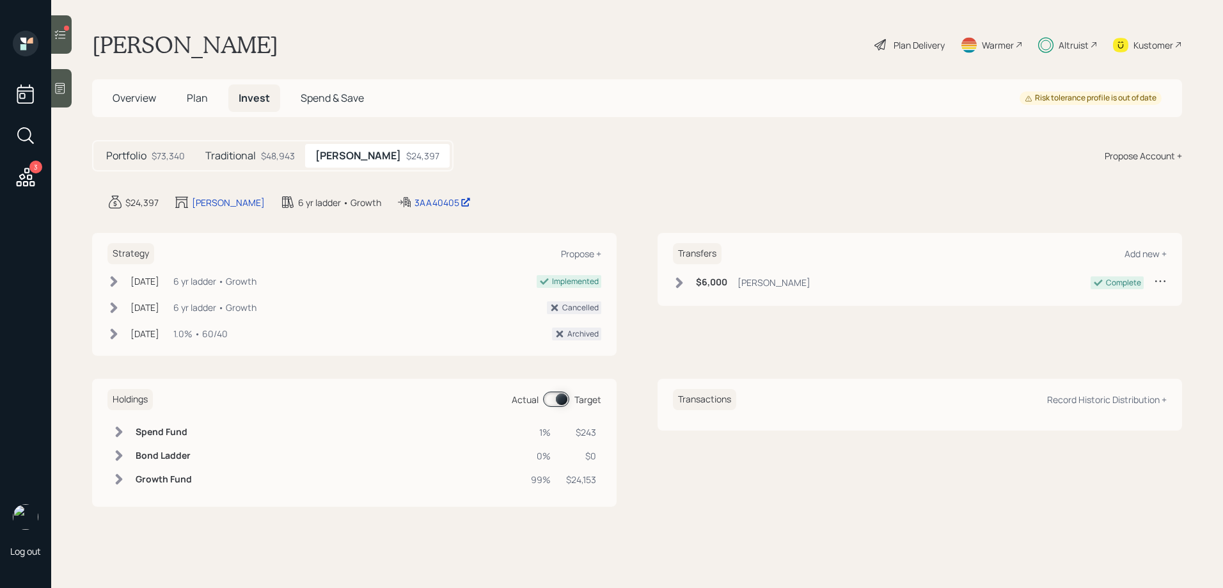
click at [562, 404] on span at bounding box center [556, 399] width 26 height 15
click at [68, 35] on div at bounding box center [61, 34] width 20 height 38
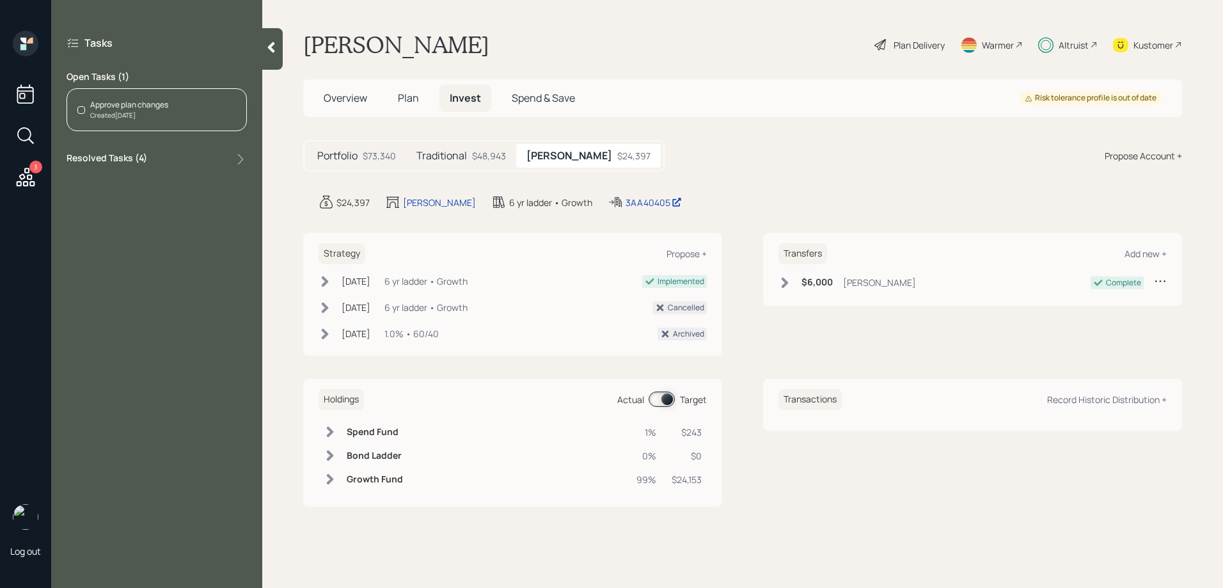
click at [117, 111] on div "Created Today" at bounding box center [129, 116] width 78 height 10
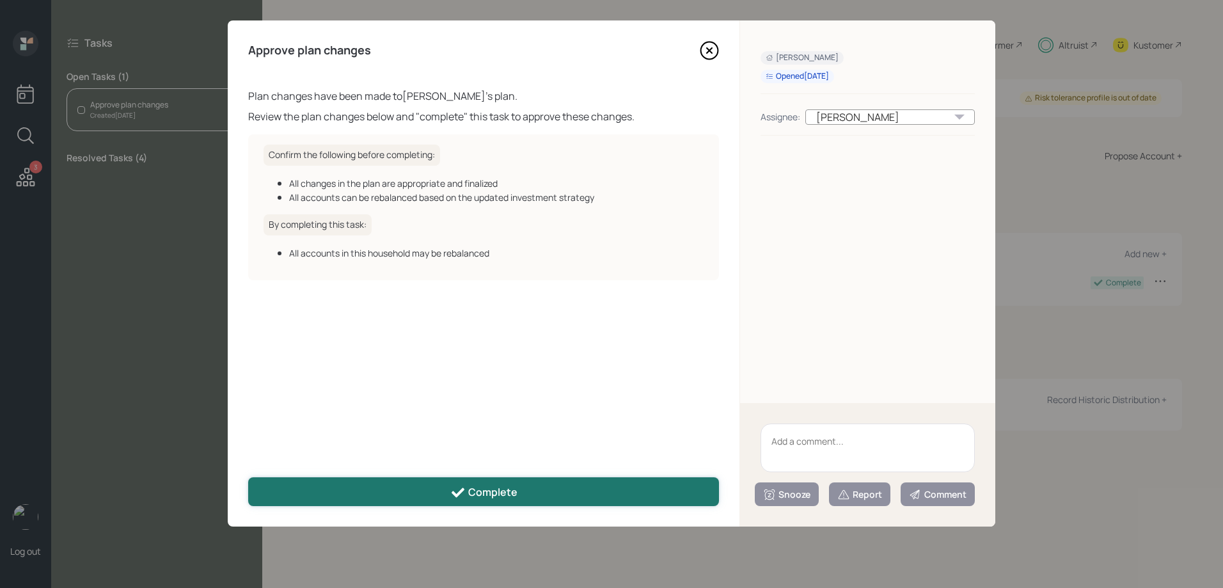
click at [434, 479] on button "Complete" at bounding box center [483, 491] width 471 height 29
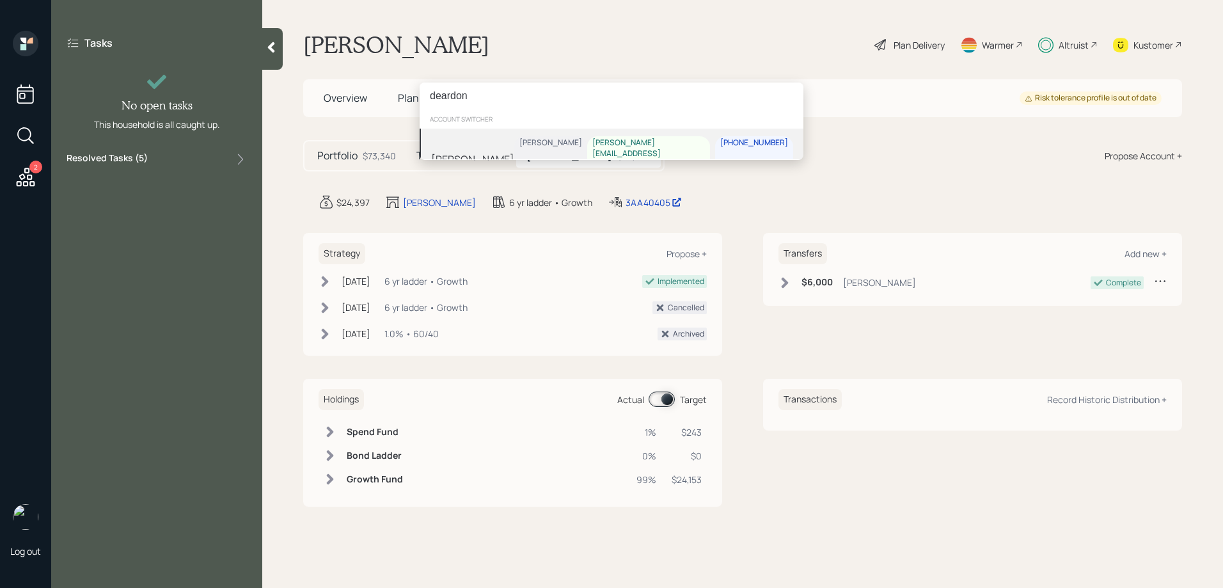
type input "deardon"
